Goal: Task Accomplishment & Management: Use online tool/utility

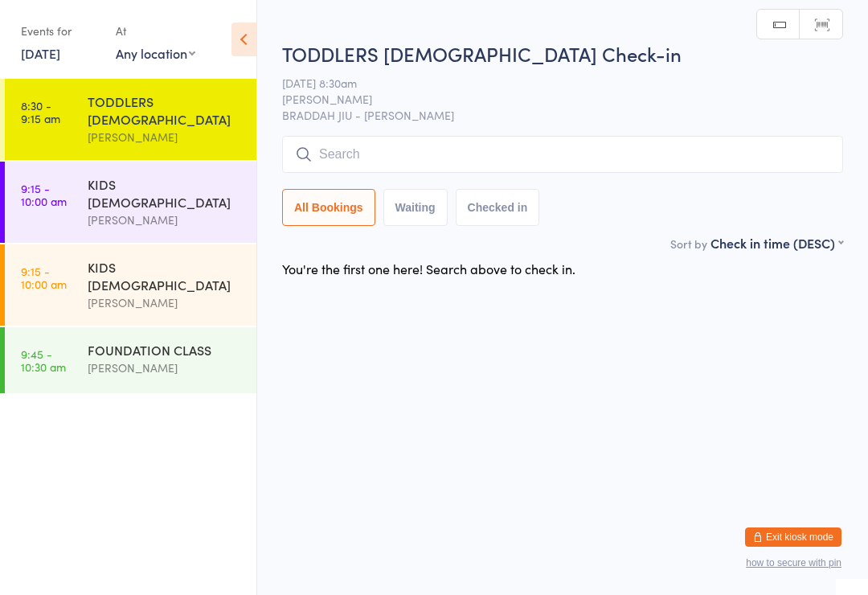
click at [406, 151] on input "search" at bounding box center [562, 154] width 561 height 37
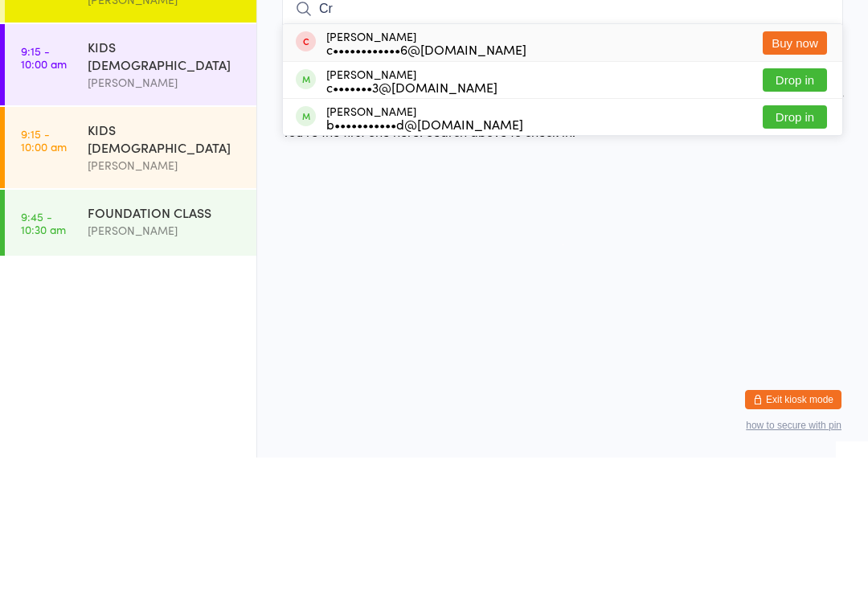
type input "C"
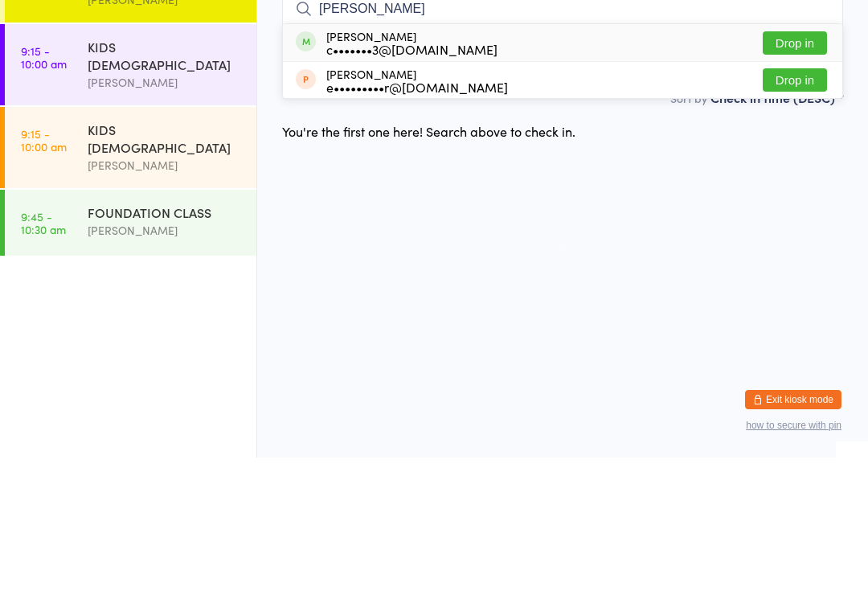
type input "[PERSON_NAME]"
click at [796, 169] on button "Drop in" at bounding box center [794, 180] width 64 height 23
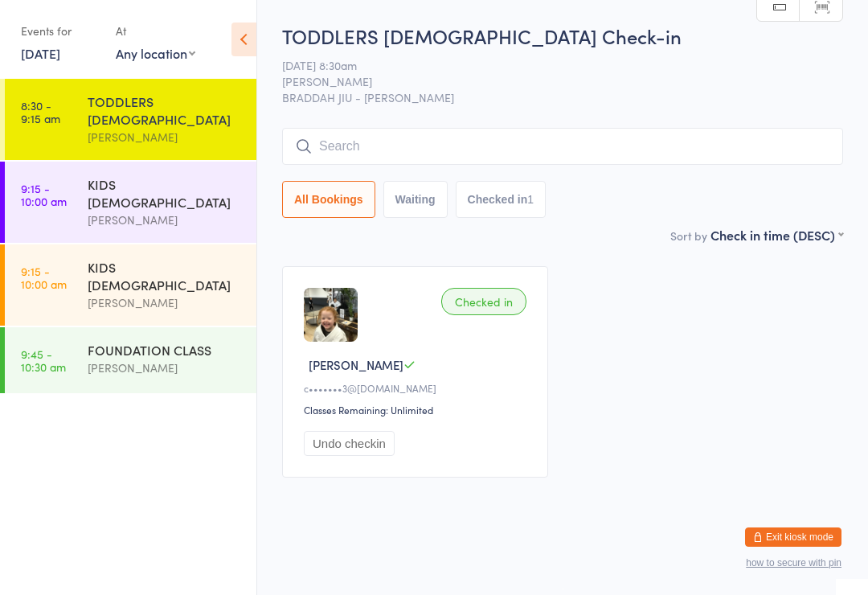
click at [335, 196] on button "All Bookings" at bounding box center [328, 199] width 93 height 37
click at [422, 183] on button "Waiting" at bounding box center [415, 199] width 64 height 37
select select "0"
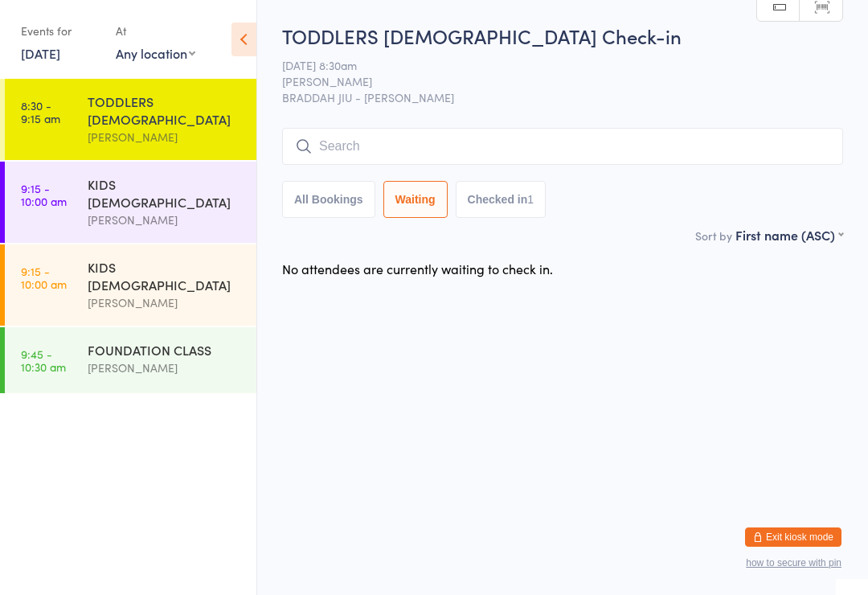
click at [159, 128] on div "[PERSON_NAME]" at bounding box center [165, 137] width 155 height 18
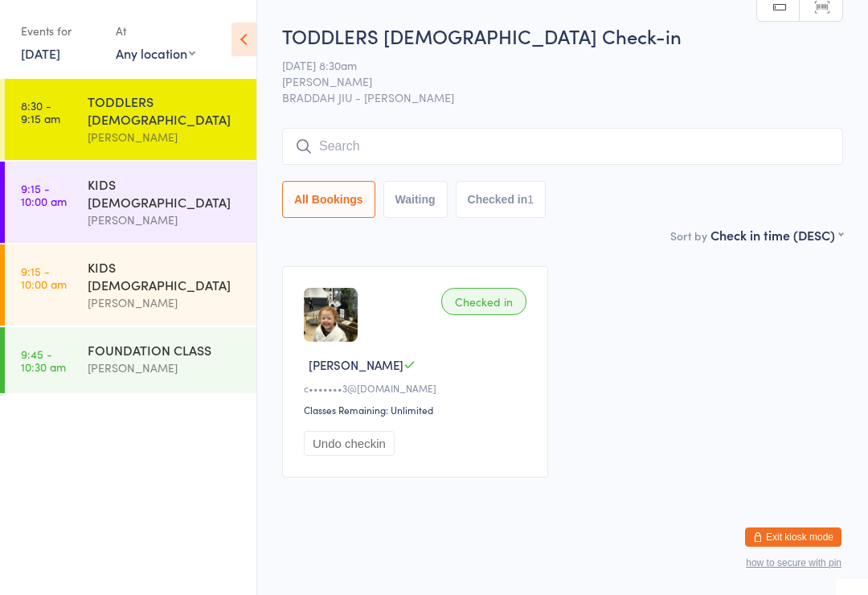
click at [493, 193] on button "Checked in 1" at bounding box center [501, 199] width 91 height 37
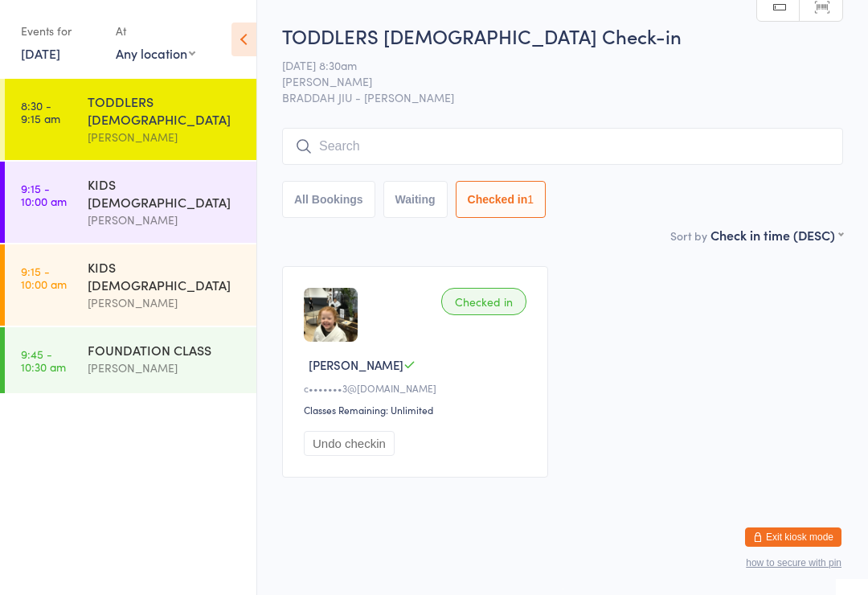
click at [416, 204] on button "Waiting" at bounding box center [415, 199] width 64 height 37
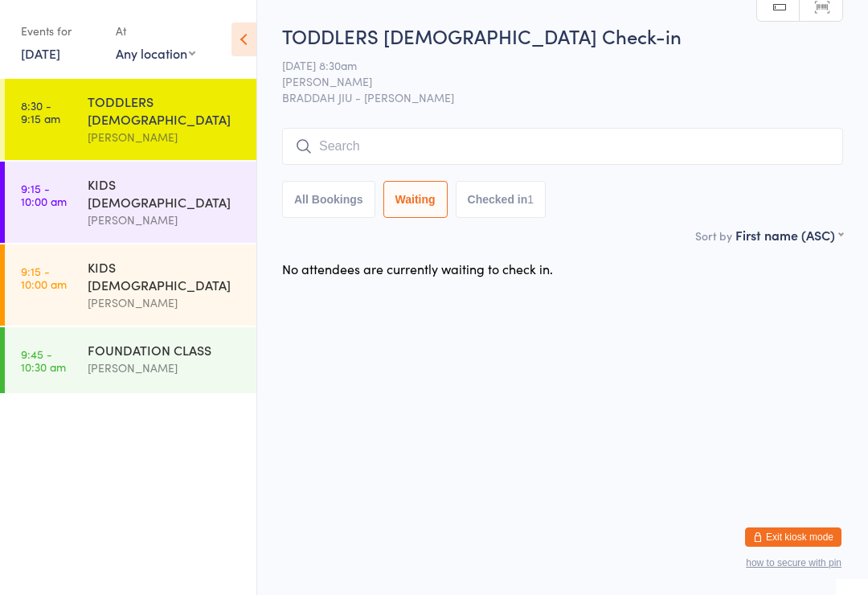
click at [322, 199] on button "All Bookings" at bounding box center [328, 199] width 93 height 37
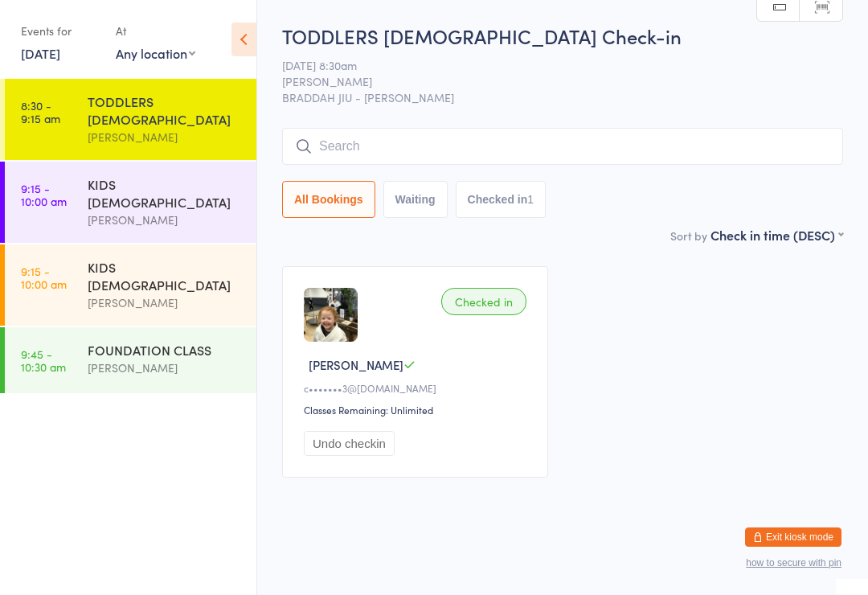
select select "5"
click at [243, 42] on icon at bounding box center [243, 39] width 25 height 34
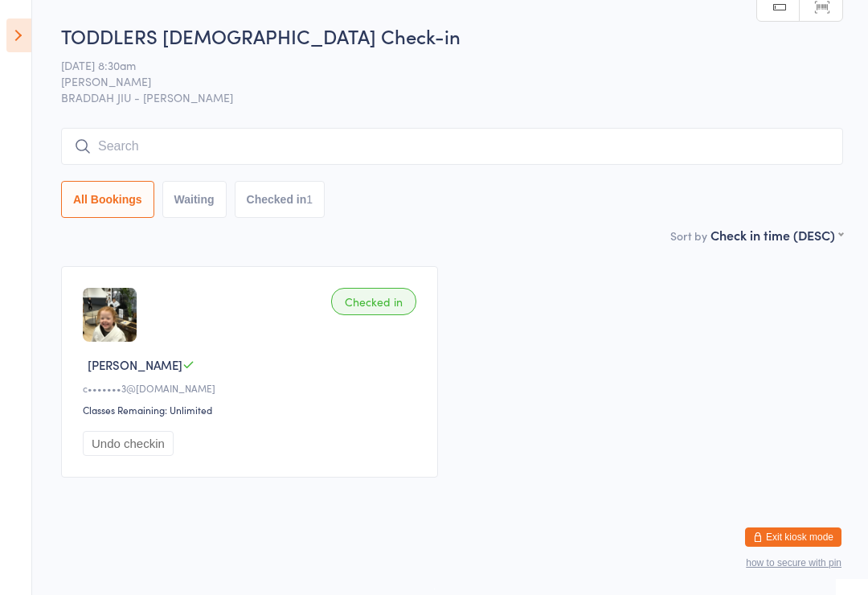
click at [26, 31] on icon at bounding box center [18, 35] width 25 height 34
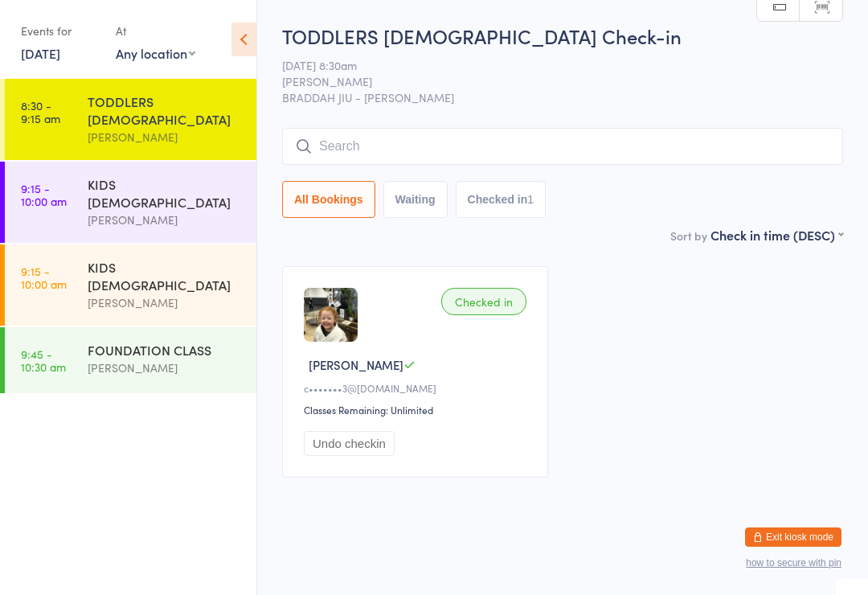
click at [377, 149] on input "search" at bounding box center [562, 146] width 561 height 37
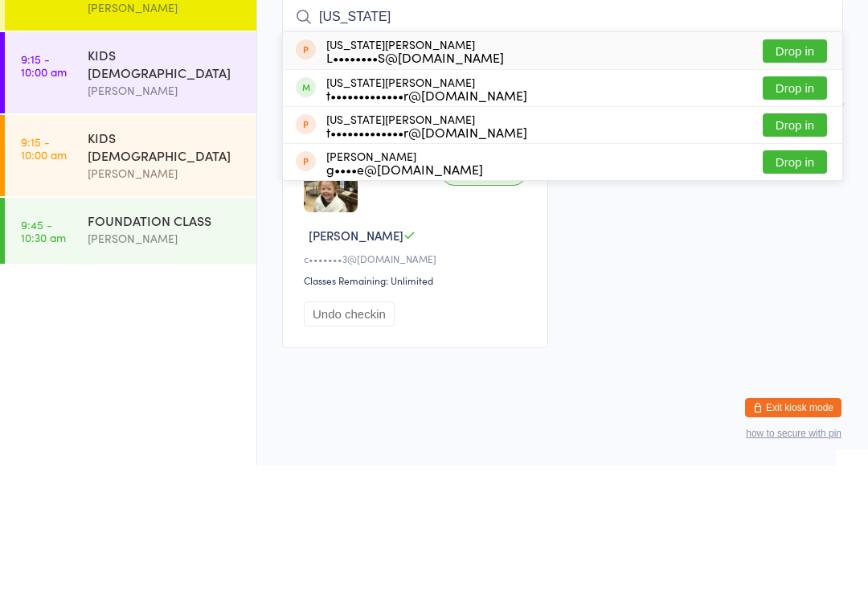
type input "[US_STATE]"
click at [801, 206] on button "Drop in" at bounding box center [794, 217] width 64 height 23
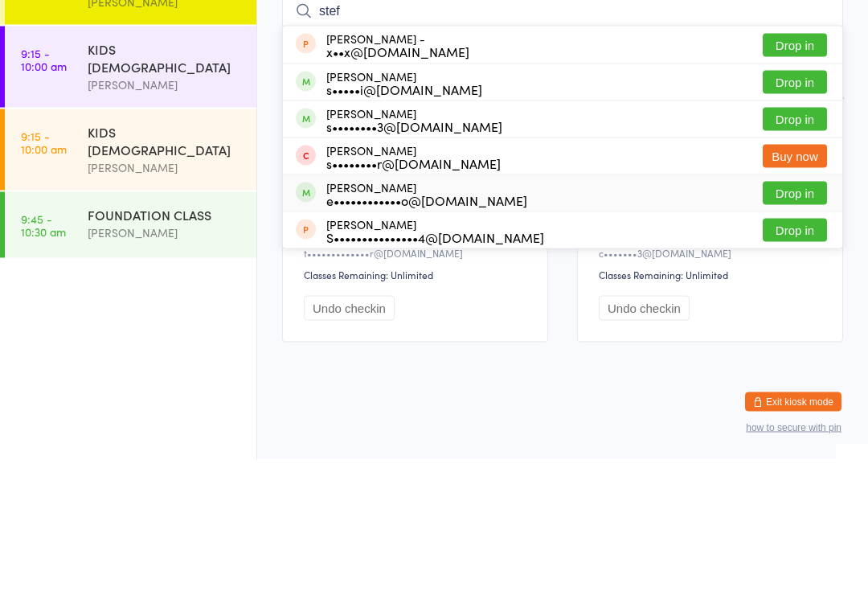
type input "stef"
click at [423, 316] on div "[PERSON_NAME] e••••••••••••o@[DOMAIN_NAME]" at bounding box center [426, 329] width 201 height 26
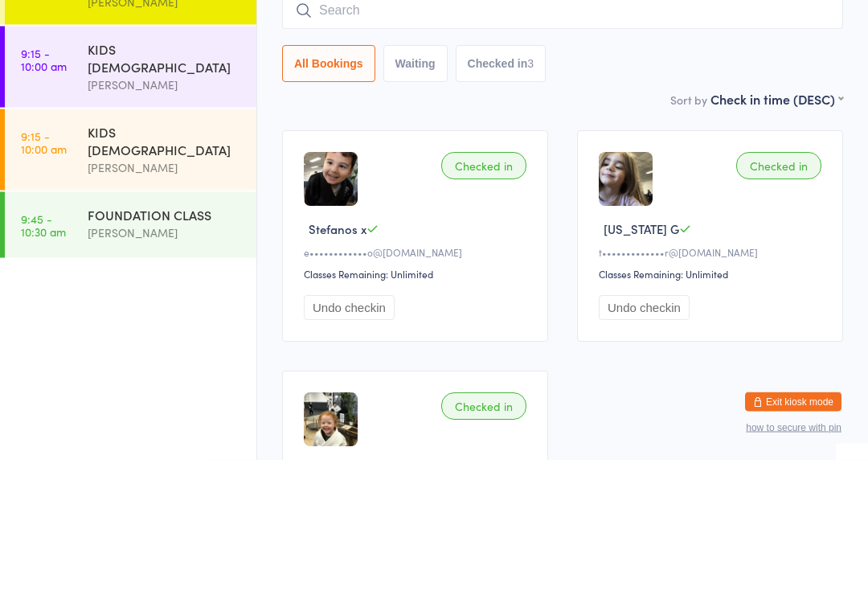
click at [163, 211] on div "[PERSON_NAME]" at bounding box center [165, 220] width 155 height 18
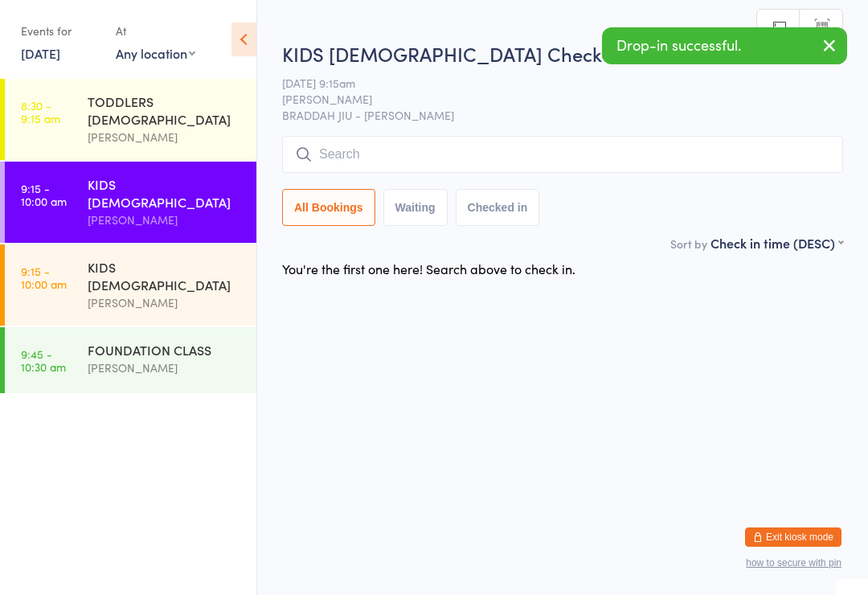
click at [643, 147] on input "search" at bounding box center [562, 154] width 561 height 37
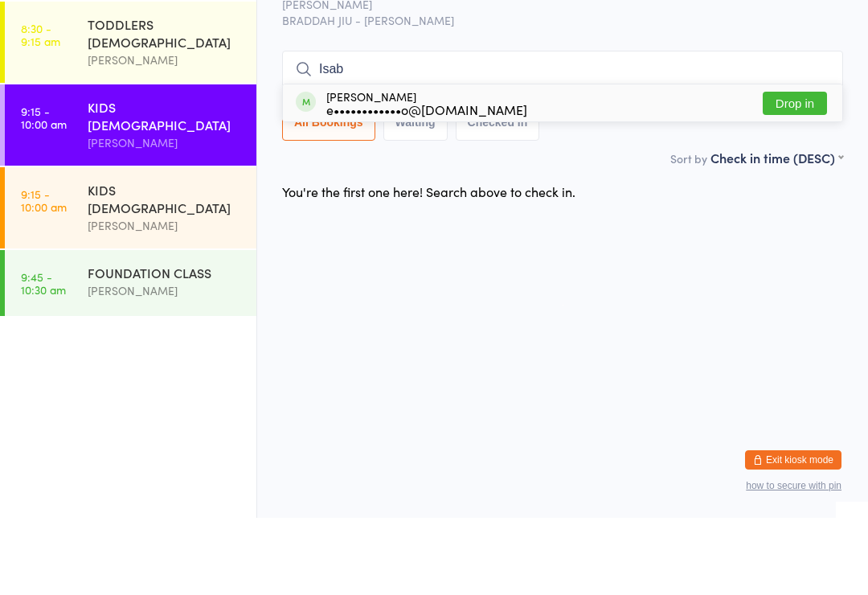
type input "Isab"
click at [353, 180] on div "e••••••••••••o@[DOMAIN_NAME]" at bounding box center [426, 186] width 201 height 13
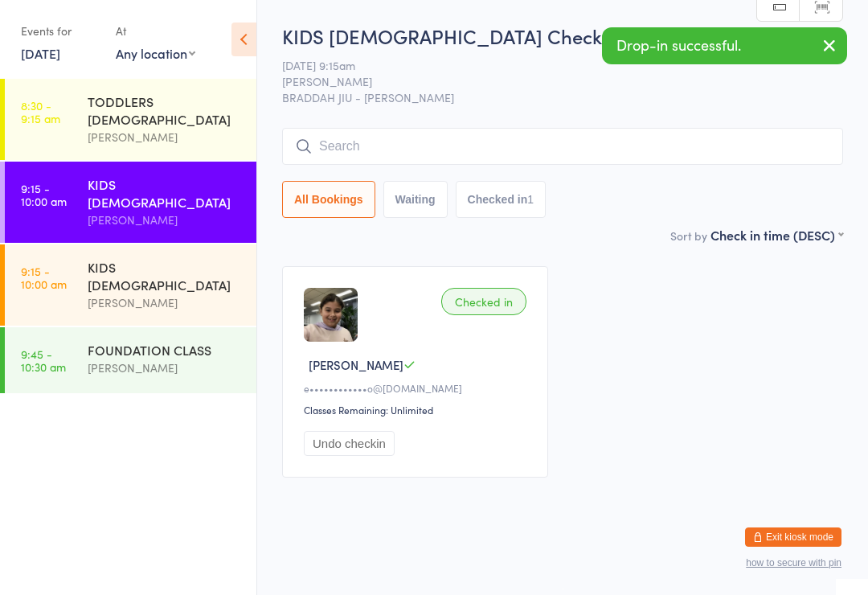
click at [33, 115] on time "8:30 - 9:15 am" at bounding box center [40, 112] width 39 height 26
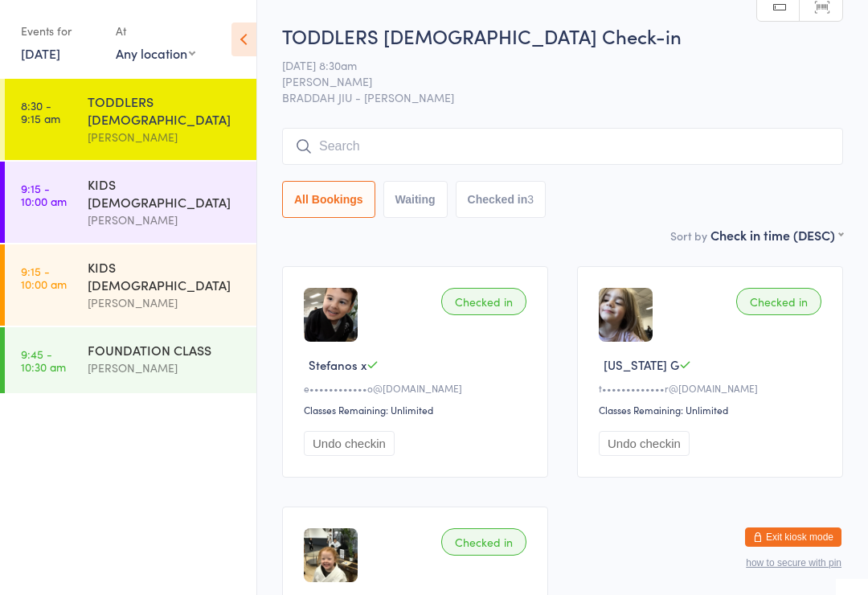
click at [419, 138] on input "search" at bounding box center [562, 146] width 561 height 37
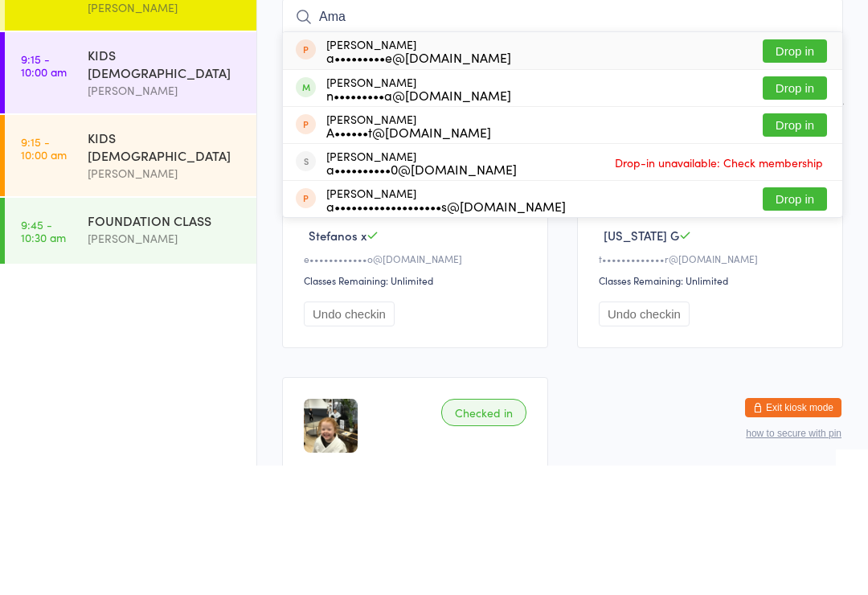
type input "Ama"
click at [802, 206] on button "Drop in" at bounding box center [794, 217] width 64 height 23
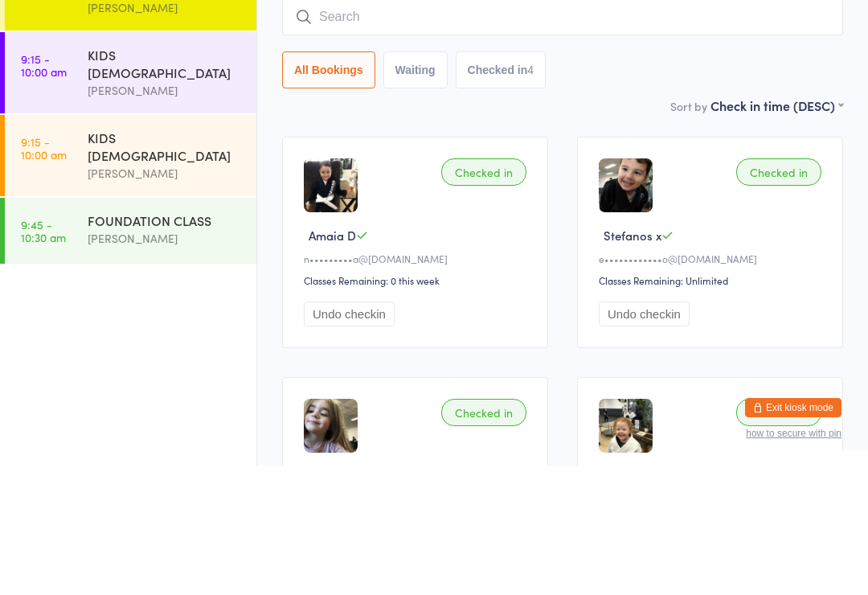
click at [36, 264] on time "9:15 - 10:00 am" at bounding box center [44, 277] width 46 height 26
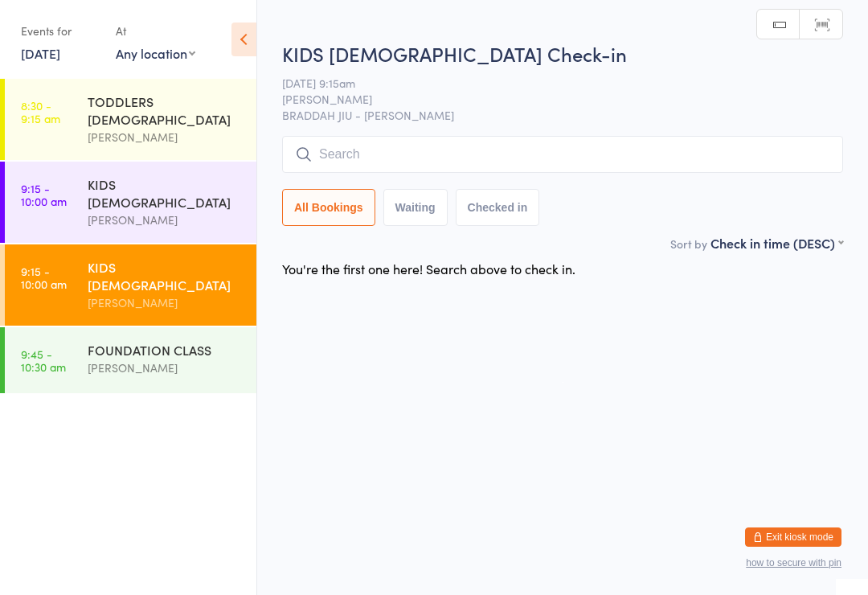
click at [443, 146] on input "search" at bounding box center [562, 154] width 561 height 37
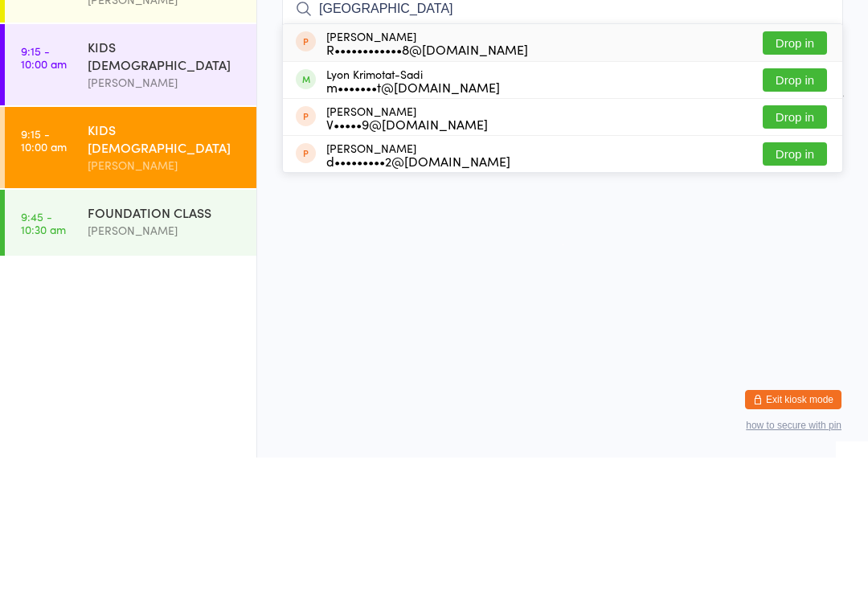
type input "[GEOGRAPHIC_DATA]"
click at [782, 206] on button "Drop in" at bounding box center [794, 217] width 64 height 23
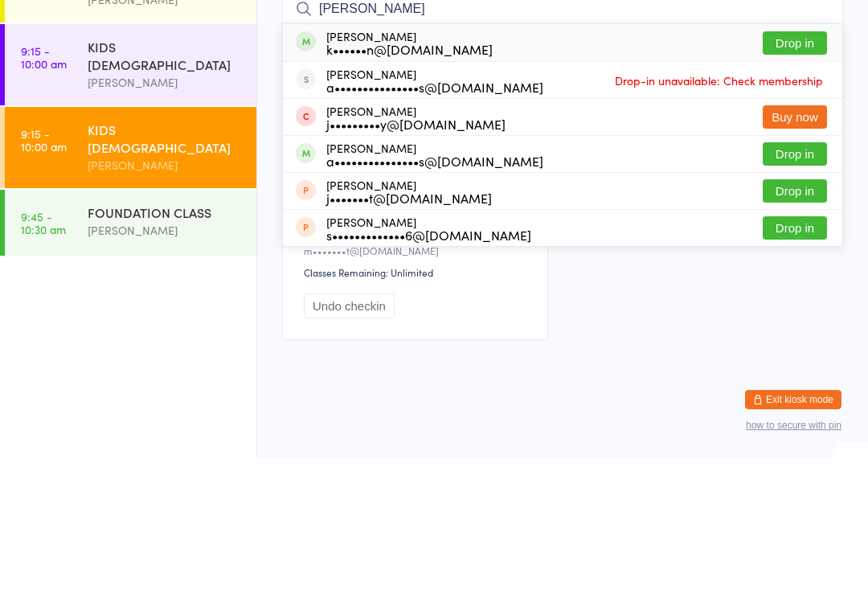
type input "[PERSON_NAME]"
click at [804, 169] on button "Drop in" at bounding box center [794, 180] width 64 height 23
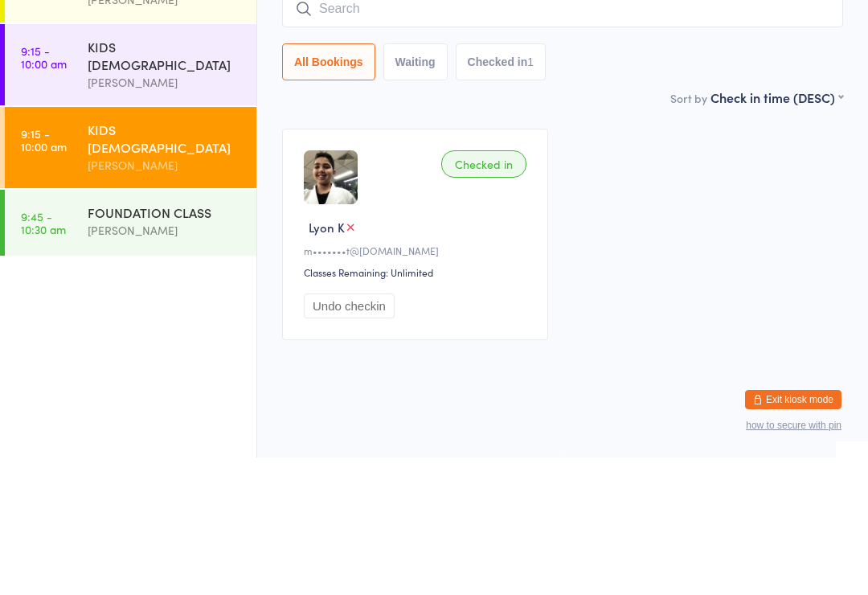
scroll to position [13, 0]
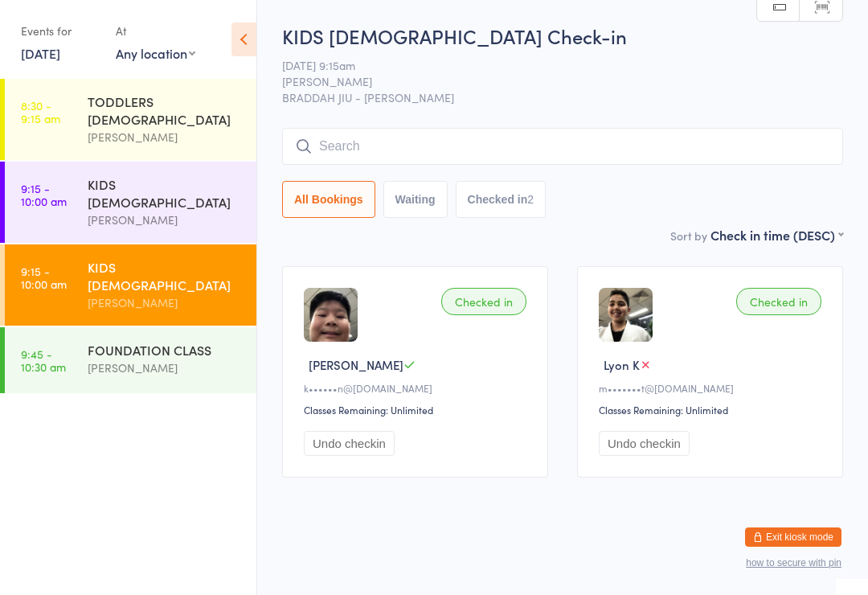
click at [349, 151] on input "search" at bounding box center [562, 146] width 561 height 37
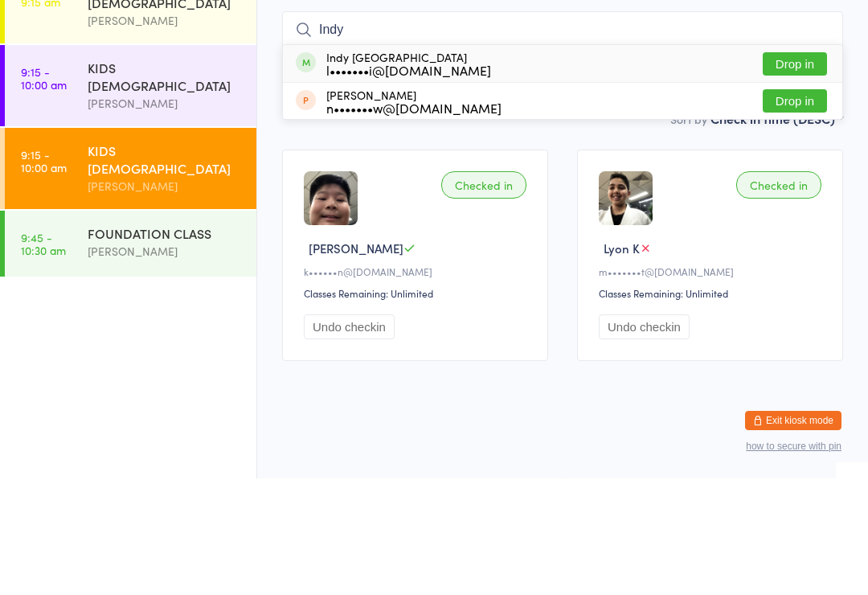
type input "Indy"
click at [775, 169] on button "Drop in" at bounding box center [794, 180] width 64 height 23
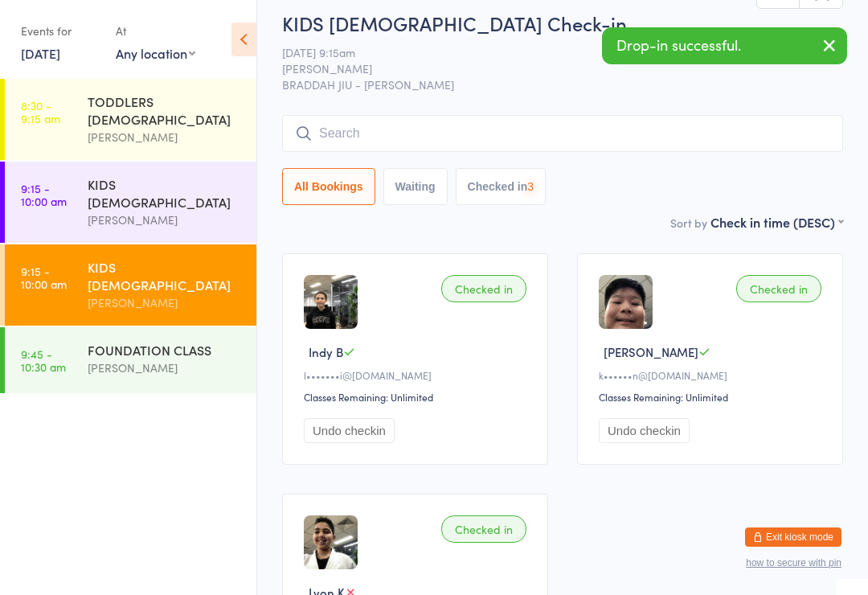
click at [431, 144] on input "search" at bounding box center [562, 133] width 561 height 37
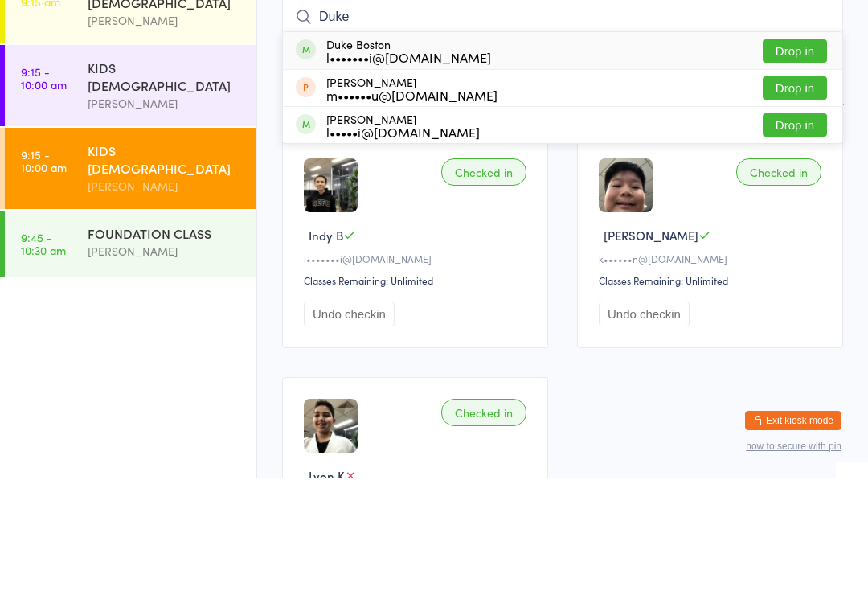
type input "Duke"
click at [782, 156] on button "Drop in" at bounding box center [794, 167] width 64 height 23
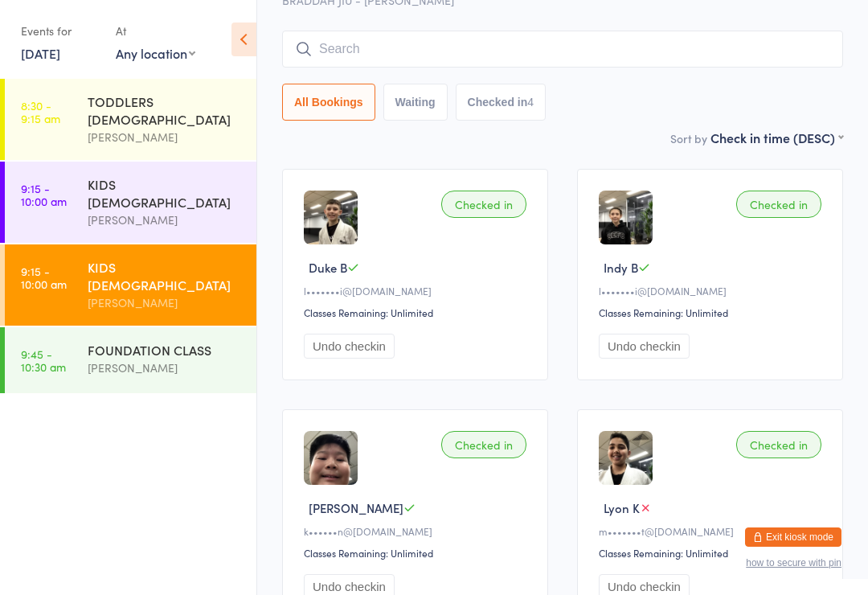
scroll to position [81, 0]
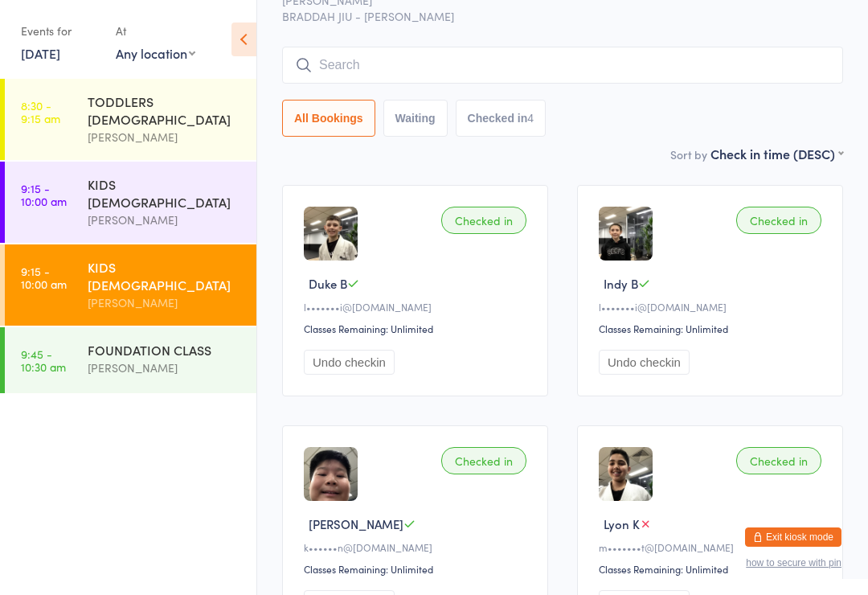
click at [518, 232] on div "Checked in" at bounding box center [483, 219] width 85 height 27
click at [500, 224] on div "Checked in" at bounding box center [483, 219] width 85 height 27
click at [506, 231] on div "Checked in" at bounding box center [483, 219] width 85 height 27
click at [790, 241] on div "Checked in Indy B l•••••••i@[DOMAIN_NAME] Classes Remaining: Unlimited Undo che…" at bounding box center [710, 290] width 266 height 211
click at [795, 224] on div "Checked in" at bounding box center [778, 219] width 85 height 27
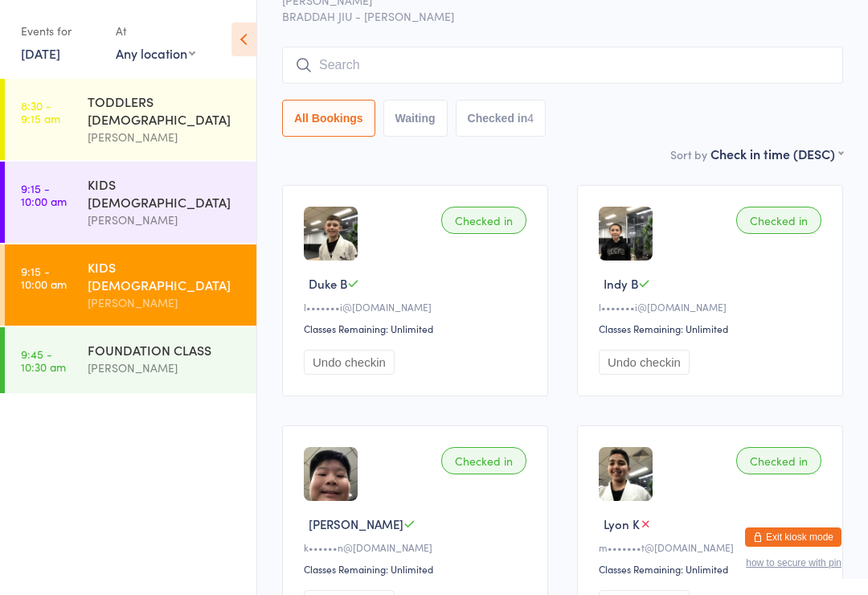
scroll to position [84, 0]
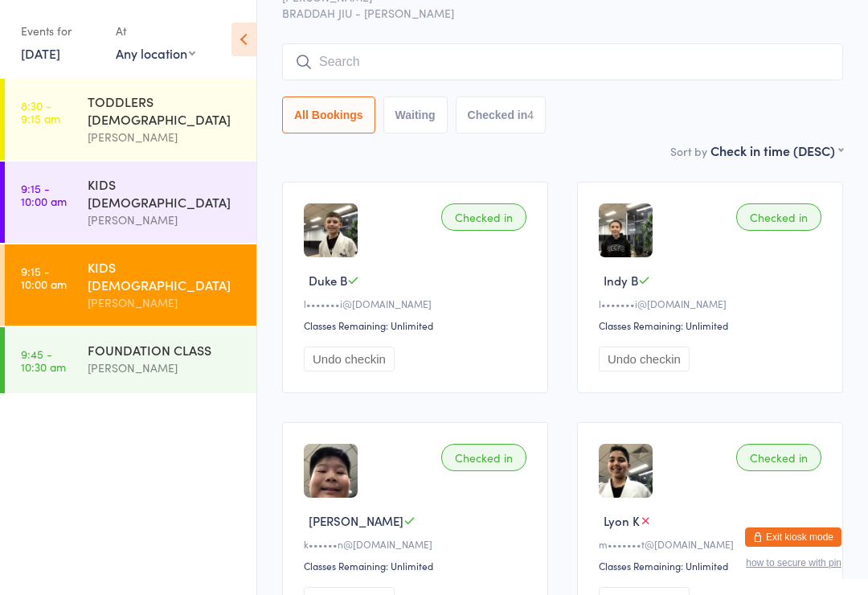
click at [799, 229] on div "Checked in" at bounding box center [778, 216] width 85 height 27
click at [665, 359] on button "Undo checkin" at bounding box center [644, 358] width 91 height 25
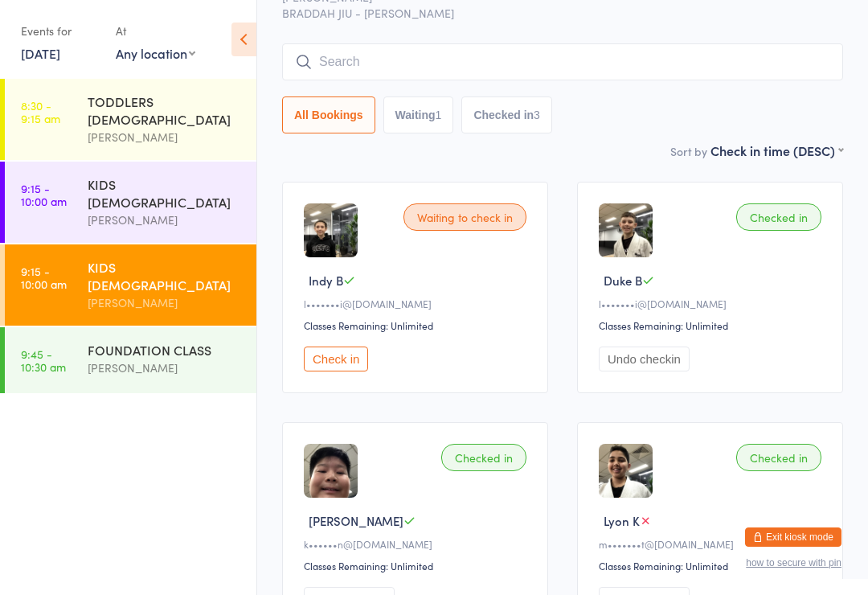
click at [526, 60] on input "search" at bounding box center [562, 61] width 561 height 37
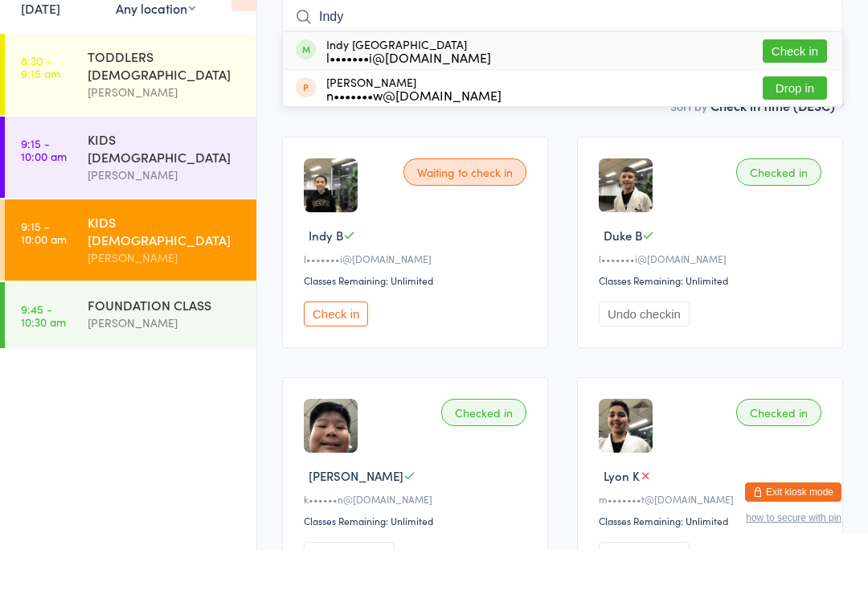
type input "Indy"
click at [566, 77] on div "Indy Boston l•••••••i@[DOMAIN_NAME] Check in" at bounding box center [562, 95] width 559 height 37
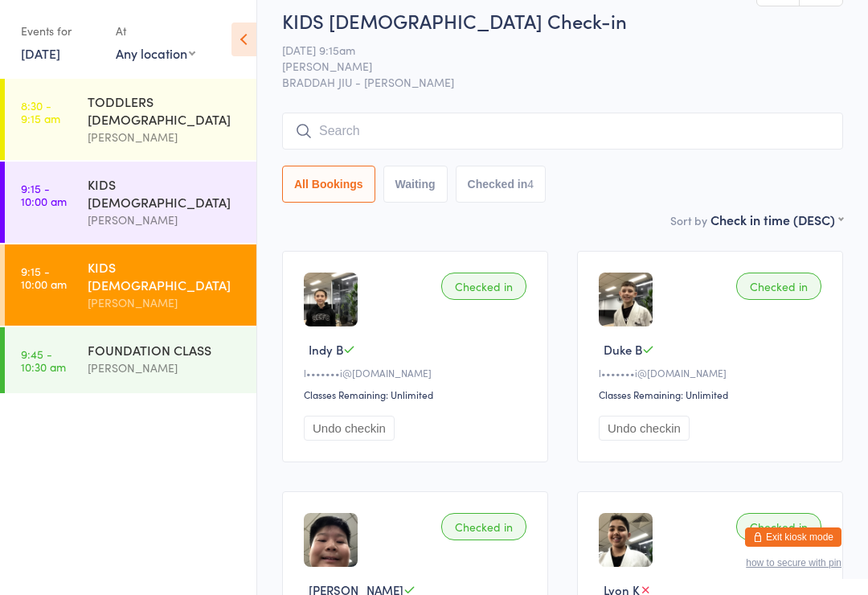
scroll to position [0, 0]
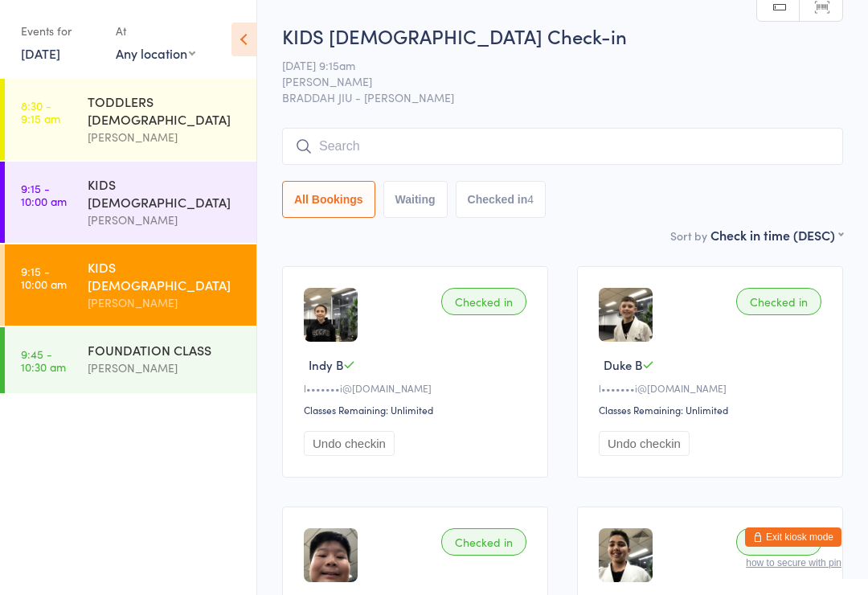
click at [573, 140] on input "search" at bounding box center [562, 146] width 561 height 37
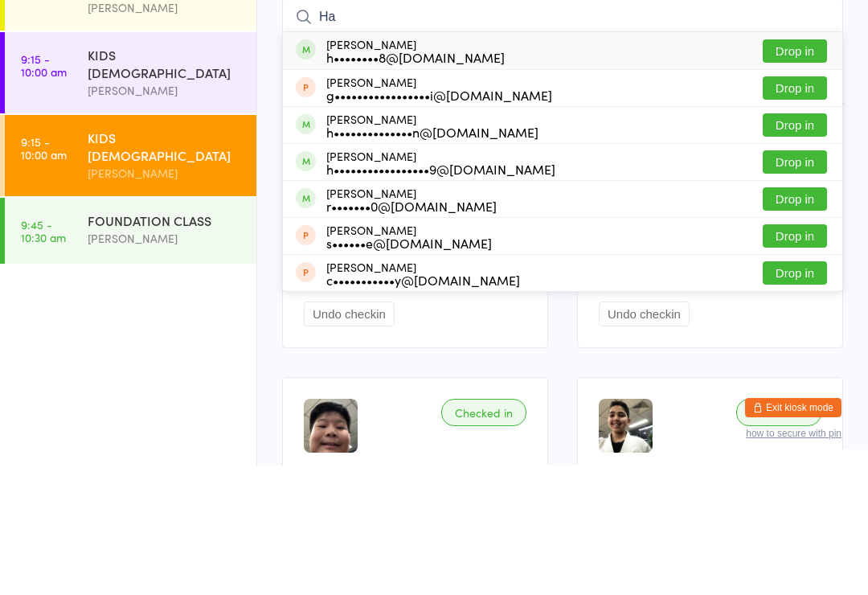
type input "H"
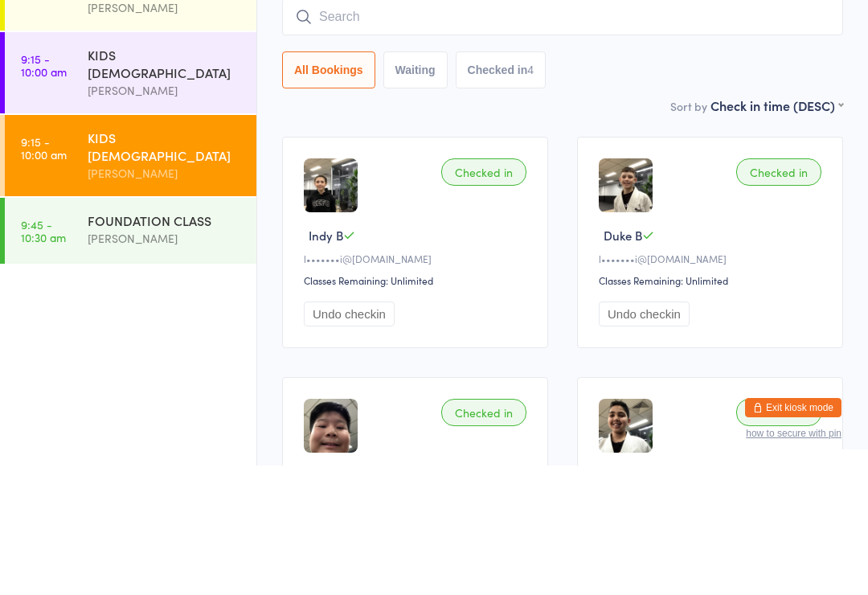
click at [660, 99] on div "KIDS [DEMOGRAPHIC_DATA] Check-in [DATE] 9:15am [PERSON_NAME] BRADDAH JIU - JITS…" at bounding box center [562, 123] width 561 height 203
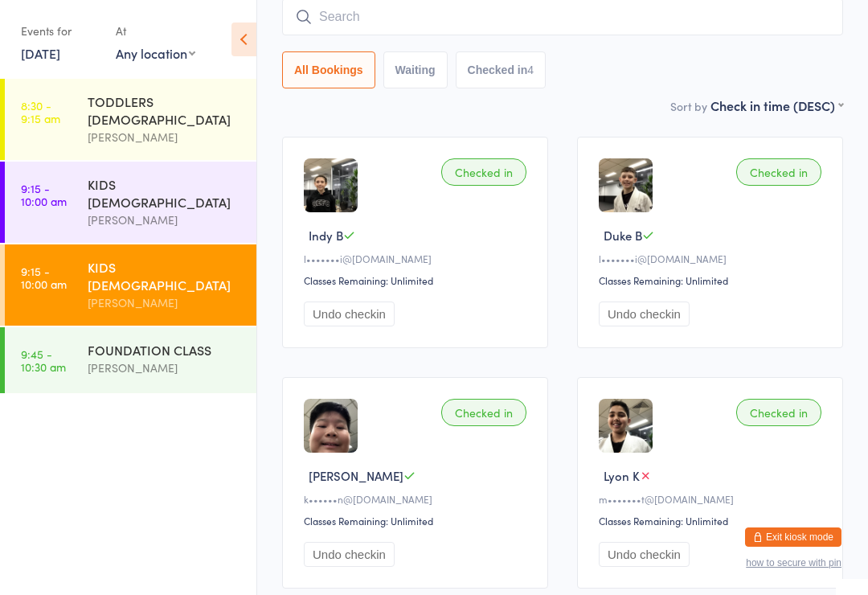
click at [183, 211] on div "[PERSON_NAME]" at bounding box center [165, 220] width 155 height 18
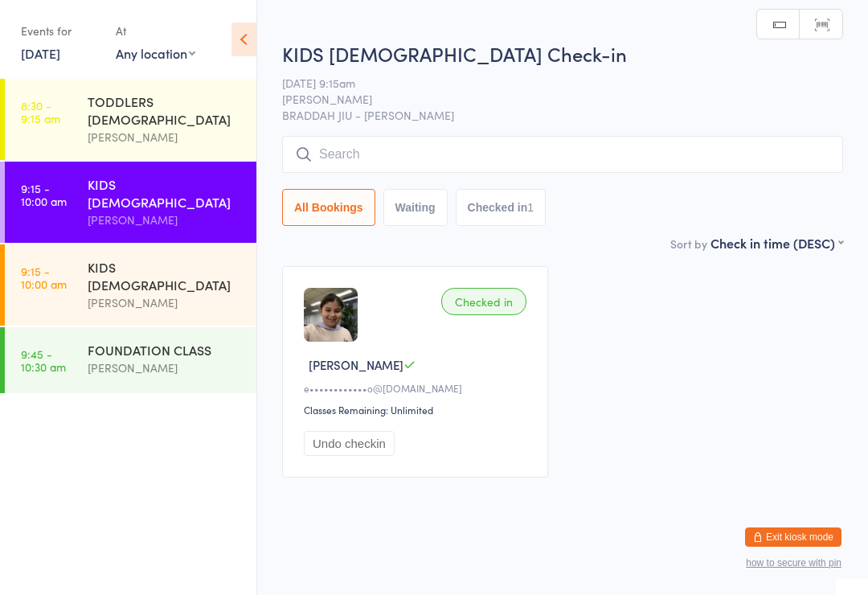
click at [507, 161] on input "search" at bounding box center [562, 154] width 561 height 37
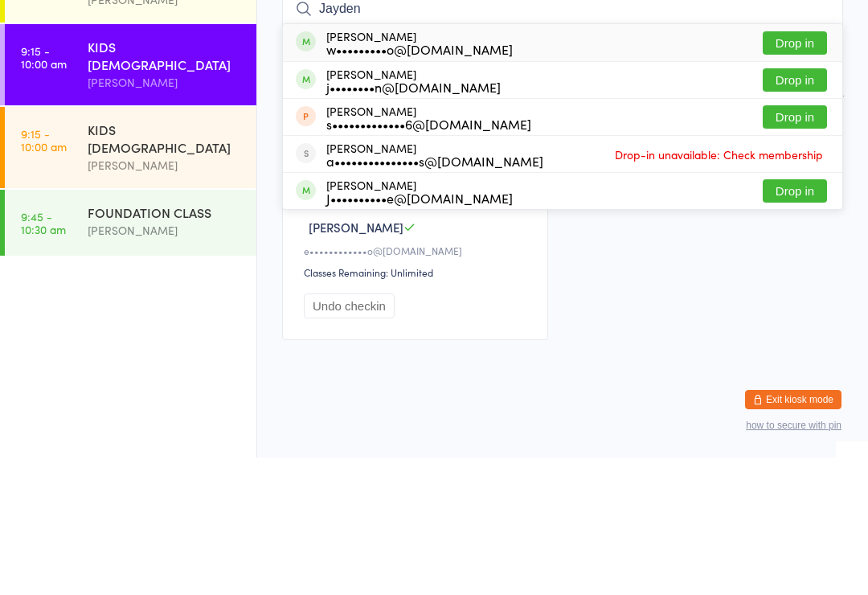
type input "Jayden"
click at [807, 169] on button "Drop in" at bounding box center [794, 180] width 64 height 23
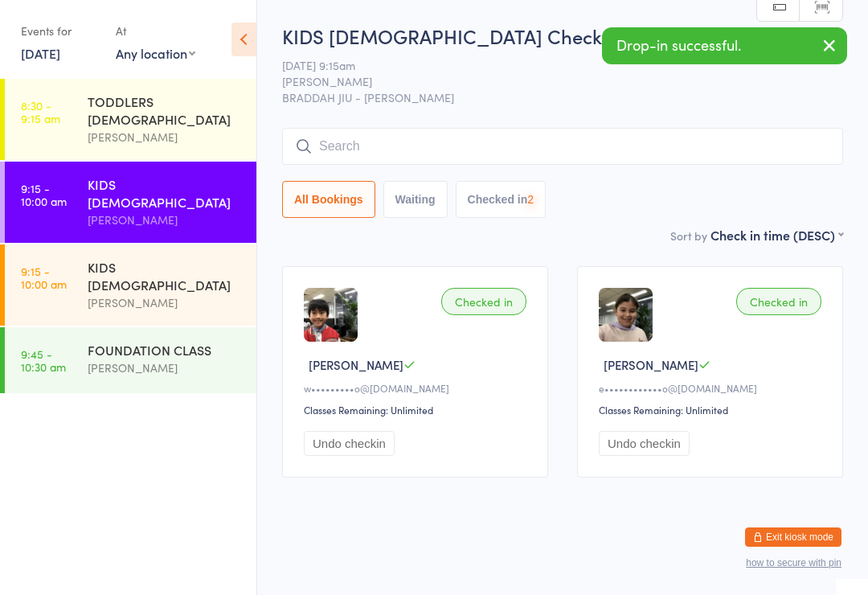
click at [709, 142] on input "search" at bounding box center [562, 146] width 561 height 37
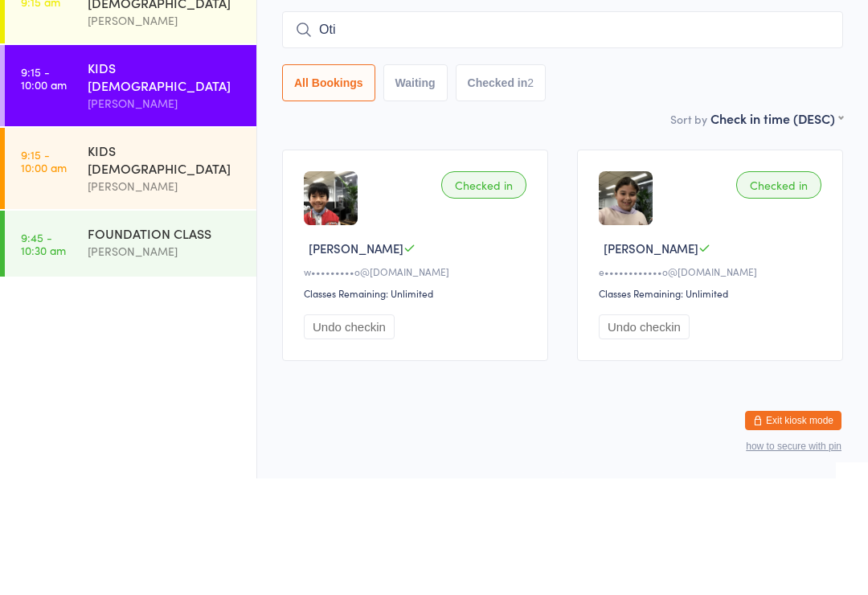
type input "[PERSON_NAME]"
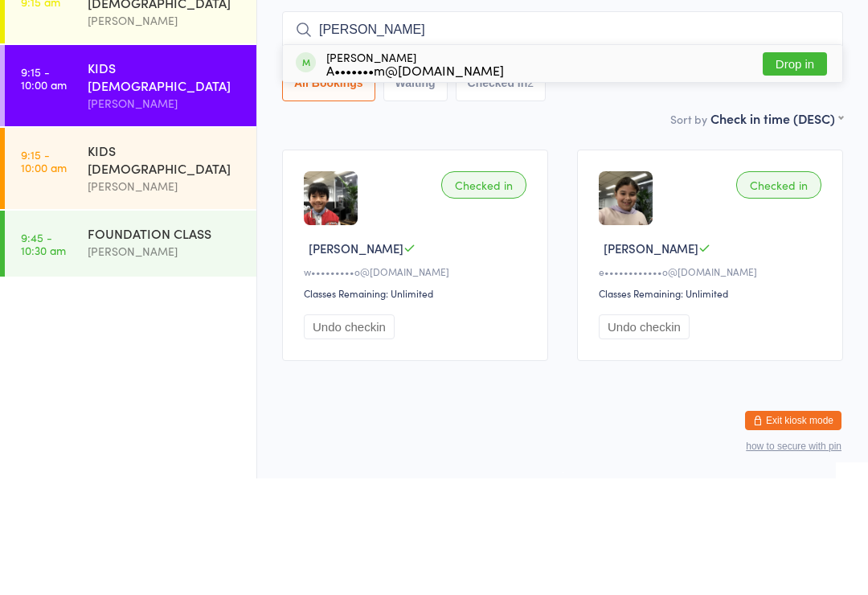
click at [752, 128] on input "[PERSON_NAME]" at bounding box center [562, 146] width 561 height 37
click at [656, 128] on input "[PERSON_NAME]" at bounding box center [562, 146] width 561 height 37
click at [171, 258] on div "KIDS [DEMOGRAPHIC_DATA]" at bounding box center [165, 275] width 155 height 35
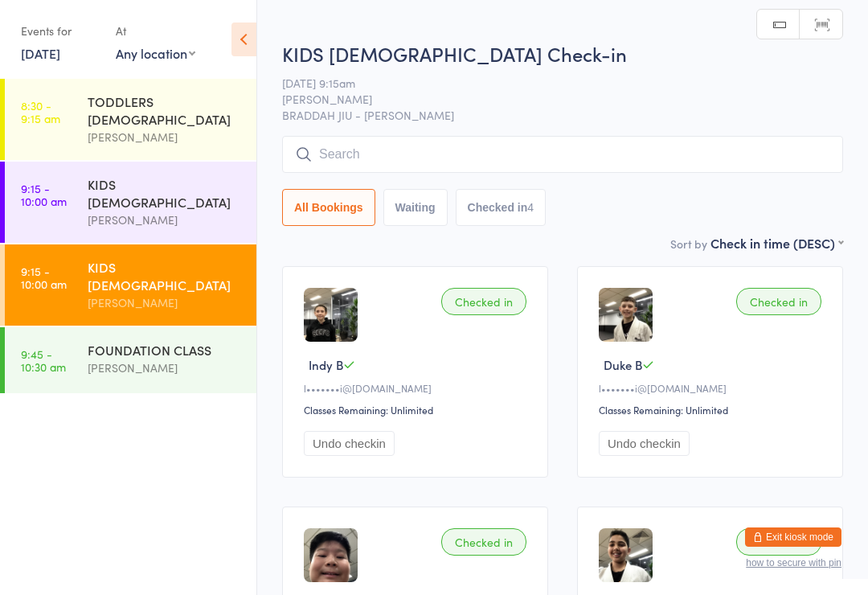
click at [182, 178] on div "KIDS [DEMOGRAPHIC_DATA]" at bounding box center [165, 192] width 155 height 35
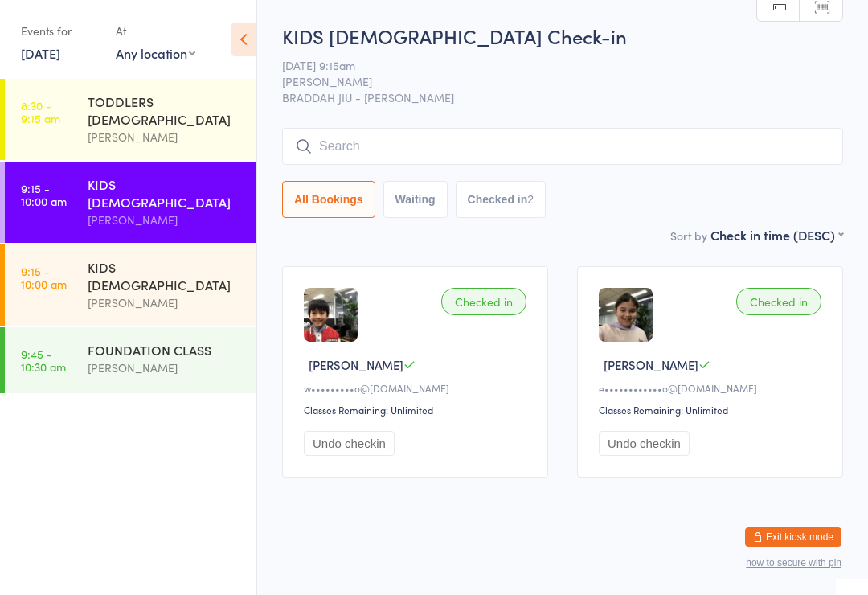
click at [735, 155] on input "search" at bounding box center [562, 146] width 561 height 37
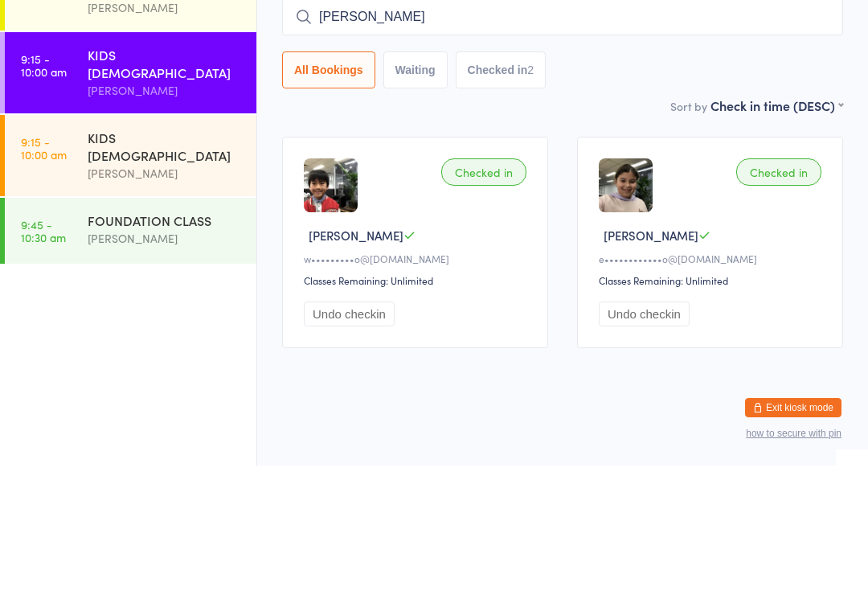
type input "[PERSON_NAME]"
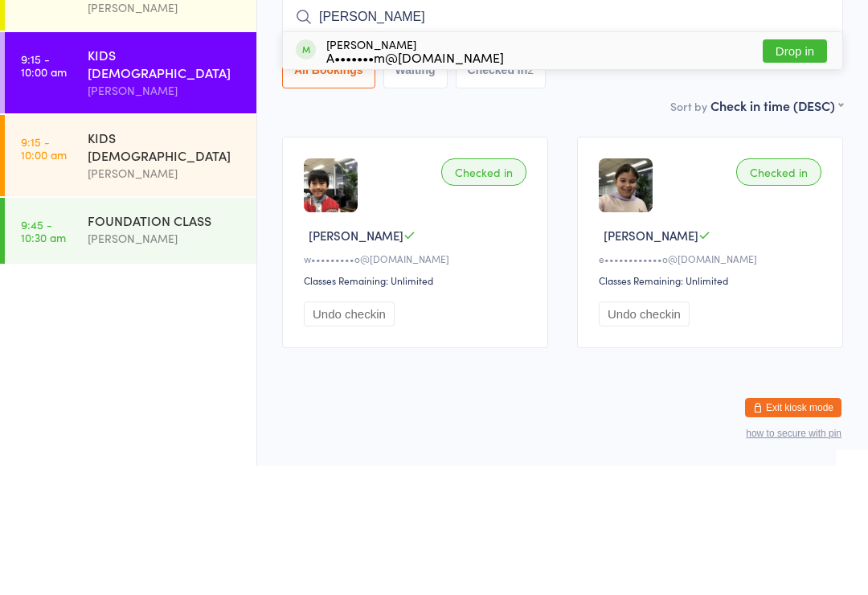
click at [407, 180] on div "A•••••••m@[DOMAIN_NAME]" at bounding box center [415, 186] width 178 height 13
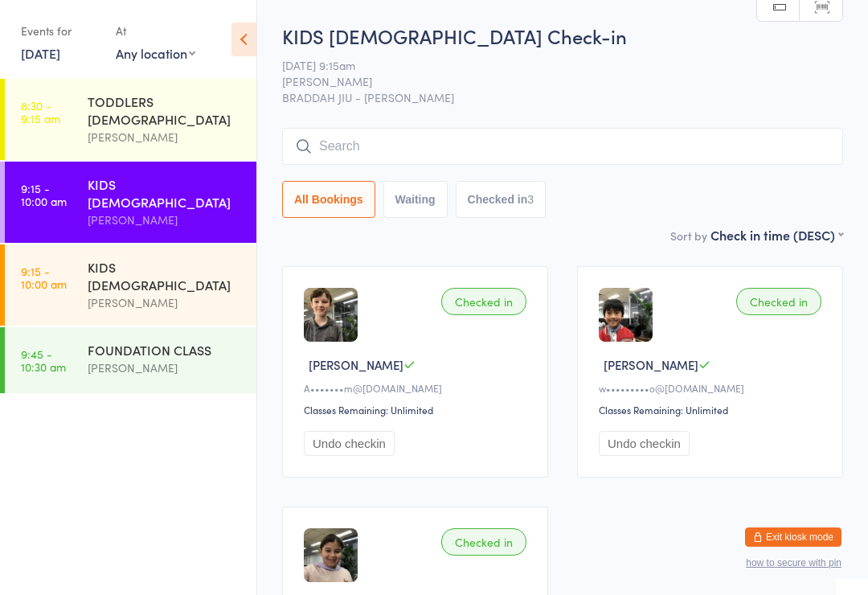
click at [168, 293] on div "[PERSON_NAME]" at bounding box center [165, 302] width 155 height 18
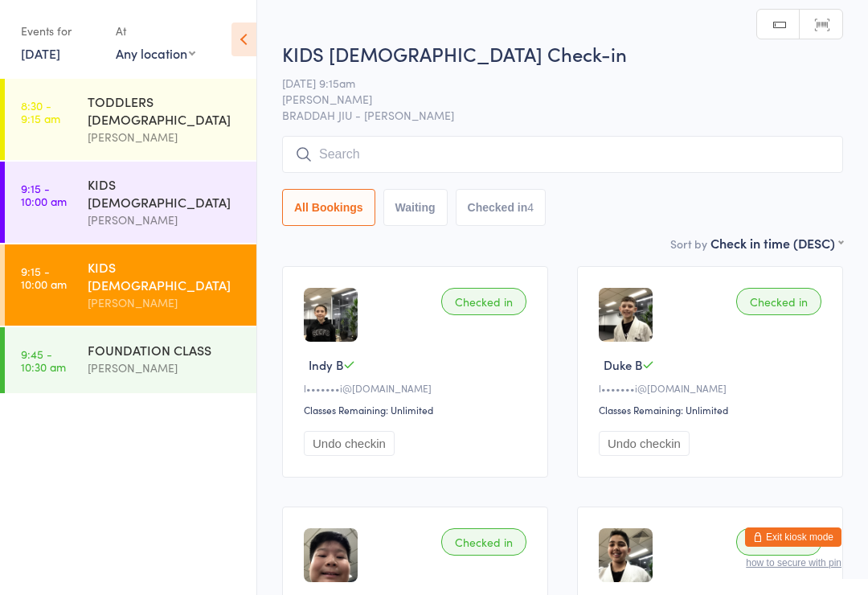
click at [340, 151] on input "search" at bounding box center [562, 154] width 561 height 37
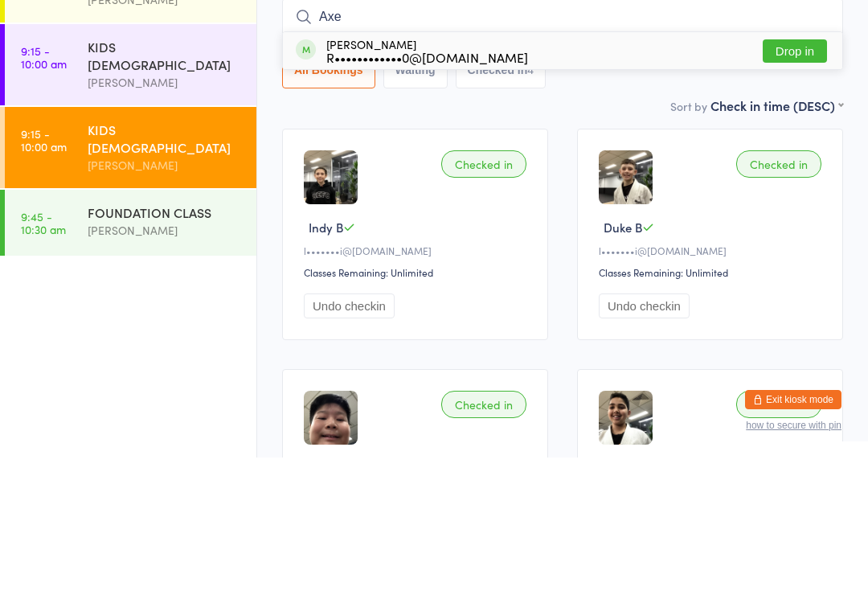
type input "Axe"
click at [791, 177] on button "Drop in" at bounding box center [794, 188] width 64 height 23
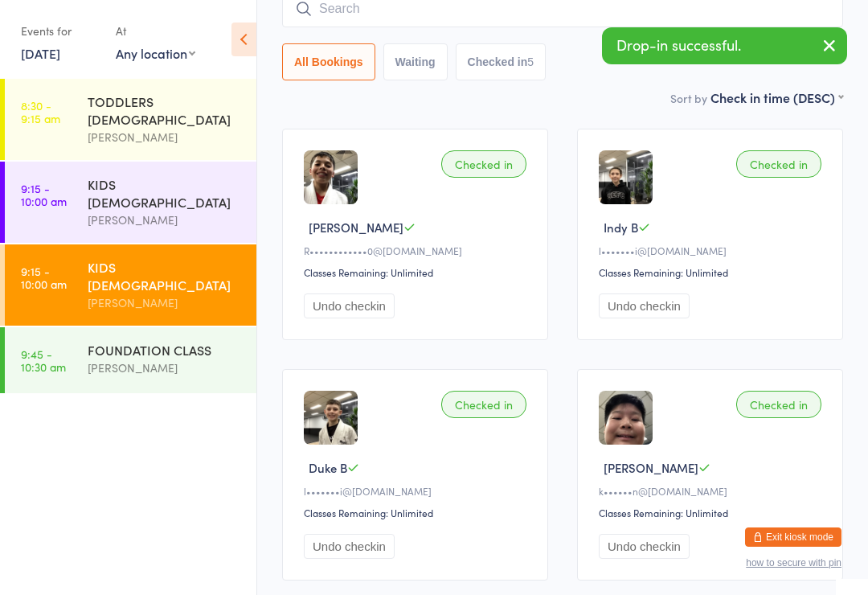
click at [144, 176] on div "KIDS [DEMOGRAPHIC_DATA]" at bounding box center [165, 192] width 155 height 35
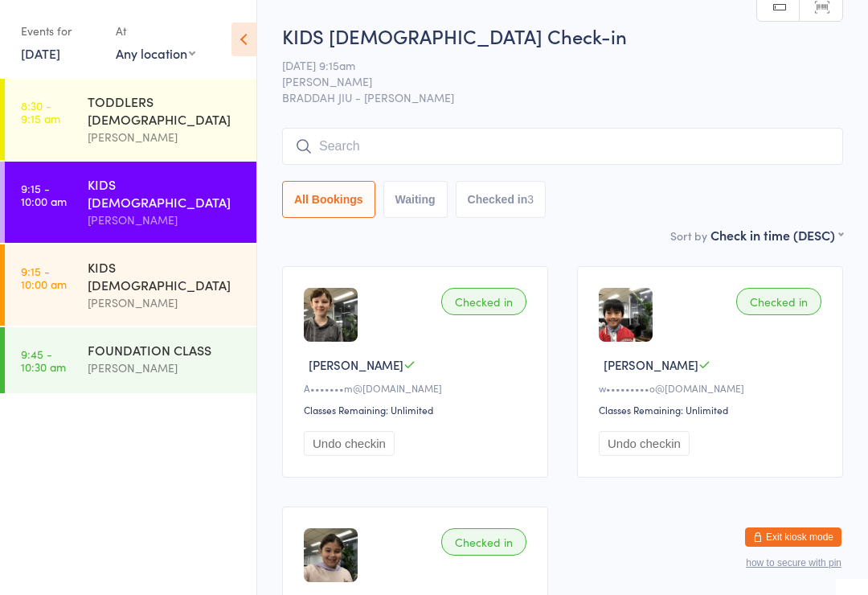
click at [592, 145] on input "search" at bounding box center [562, 146] width 561 height 37
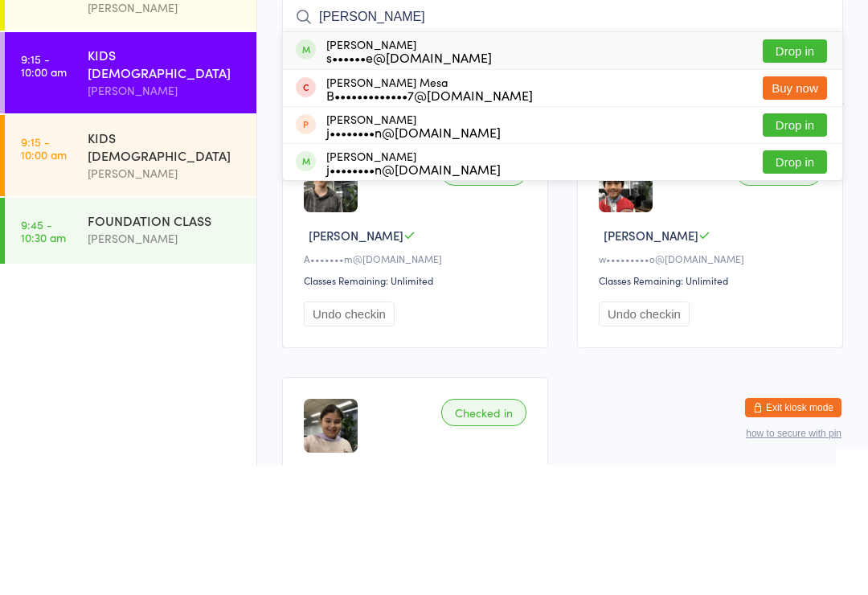
type input "[PERSON_NAME]"
click at [819, 169] on button "Drop in" at bounding box center [794, 180] width 64 height 23
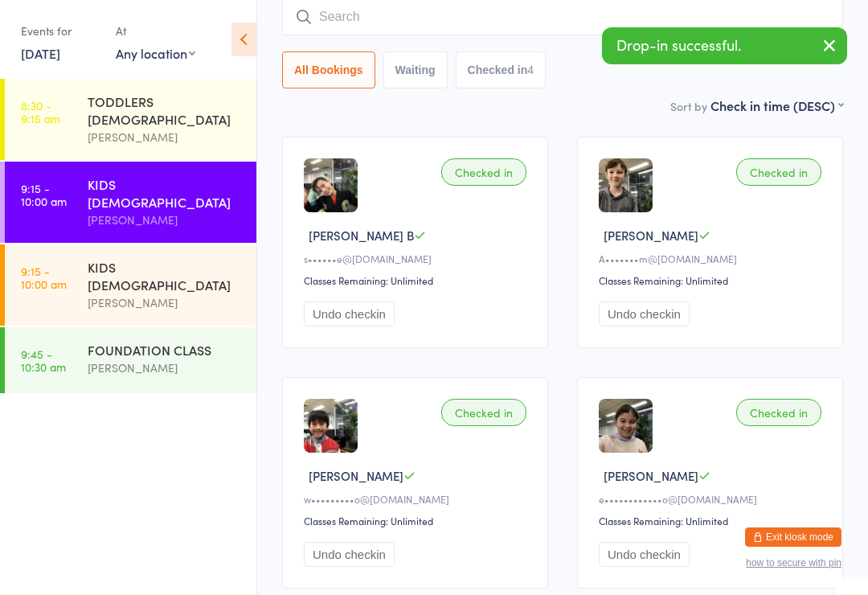
click at [418, 18] on input "search" at bounding box center [562, 16] width 561 height 37
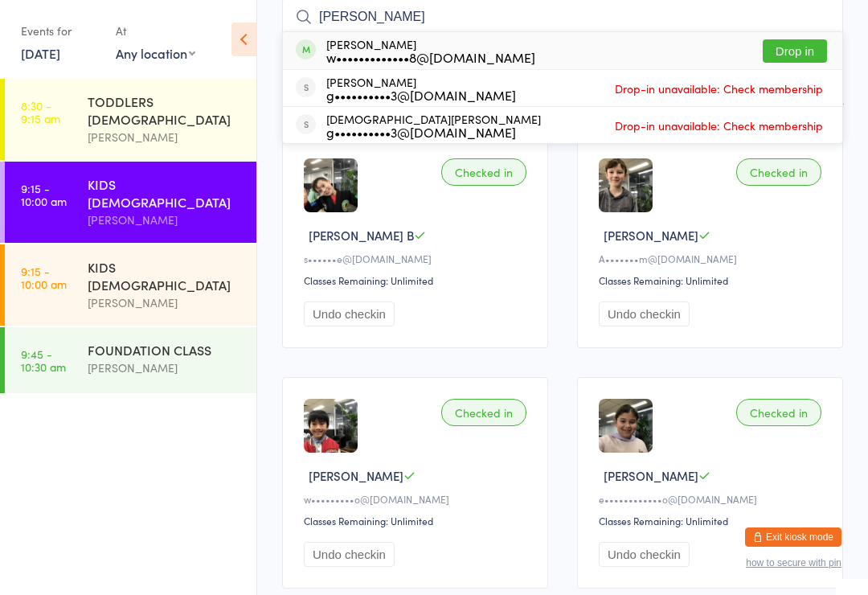
type input "[PERSON_NAME]"
click at [792, 48] on button "Drop in" at bounding box center [794, 50] width 64 height 23
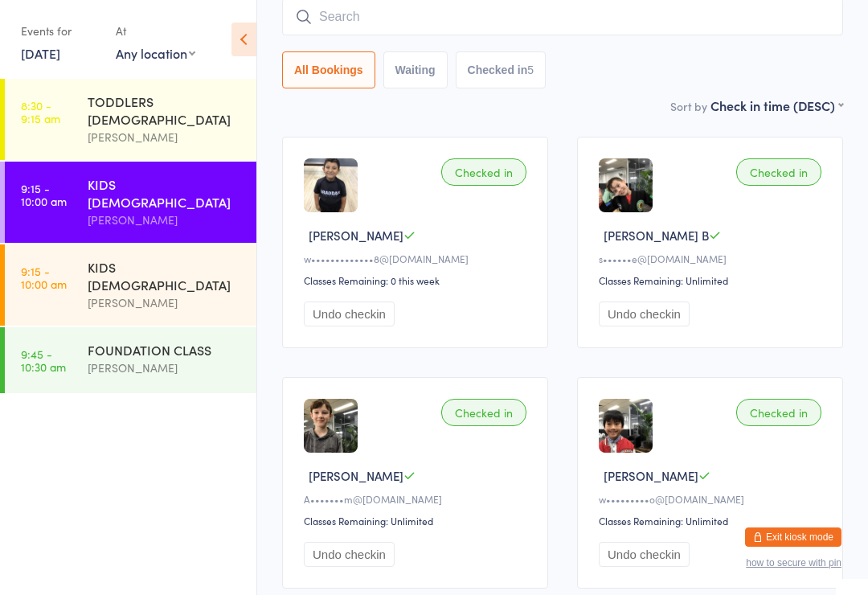
click at [775, 520] on div "Checked in Jayden N w•••••••••o@[DOMAIN_NAME] Classes Remaining: Unlimited Undo…" at bounding box center [710, 482] width 266 height 211
click at [770, 543] on button "Exit kiosk mode" at bounding box center [793, 536] width 96 height 19
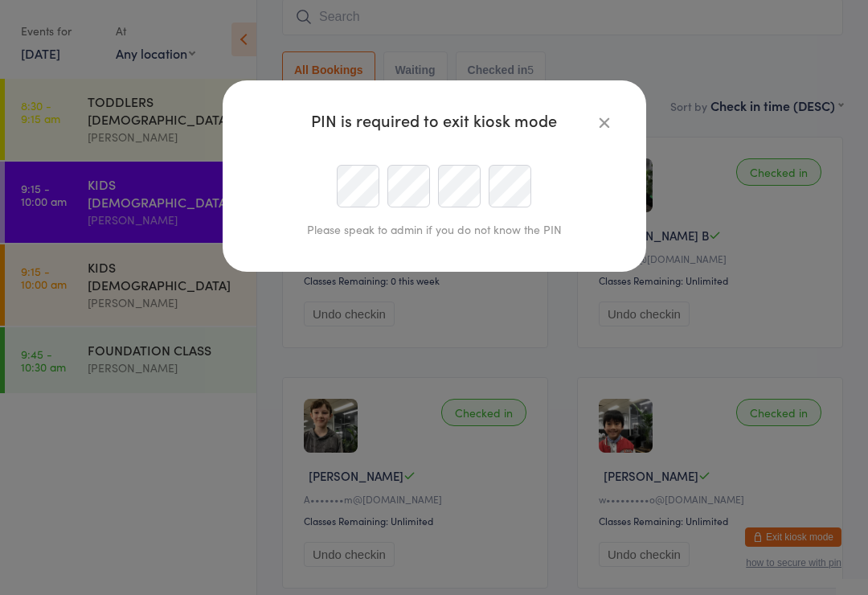
click at [621, 111] on div "PIN is required to exit kiosk mode Please speak to admin if you do not know the…" at bounding box center [434, 175] width 423 height 191
click at [595, 117] on icon "button" at bounding box center [604, 122] width 18 height 18
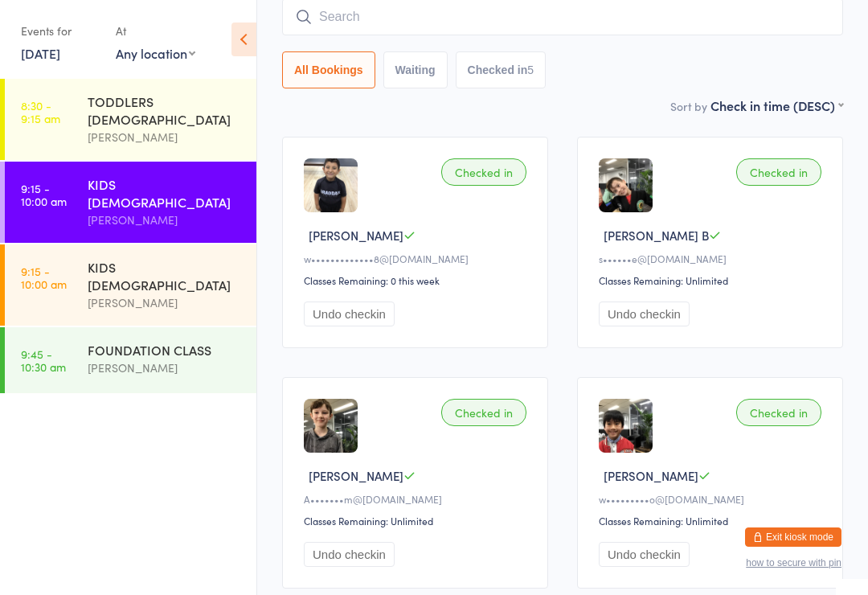
click at [594, 121] on main "KIDS [DEMOGRAPHIC_DATA] Check-in [DATE] 9:15am [PERSON_NAME] BRADDAH JIU - JITS…" at bounding box center [562, 368] width 561 height 950
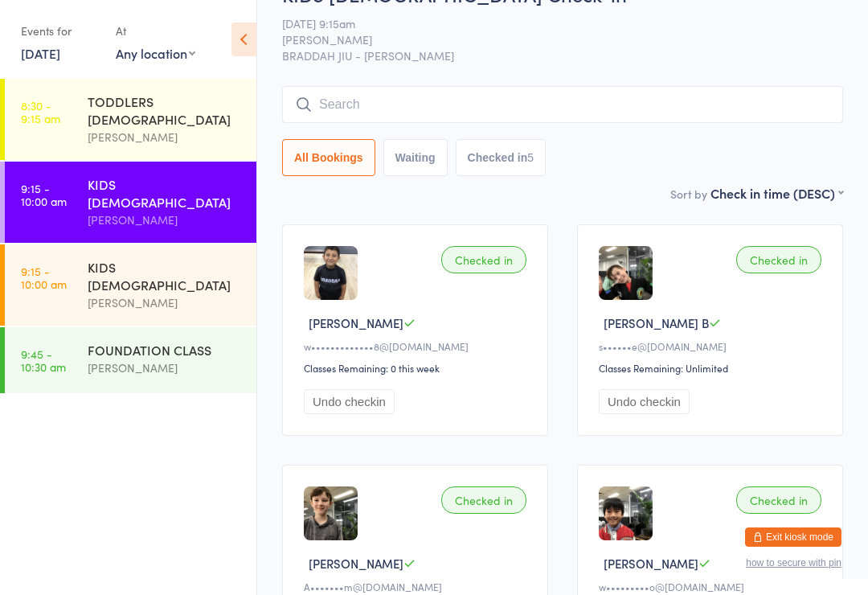
scroll to position [0, 0]
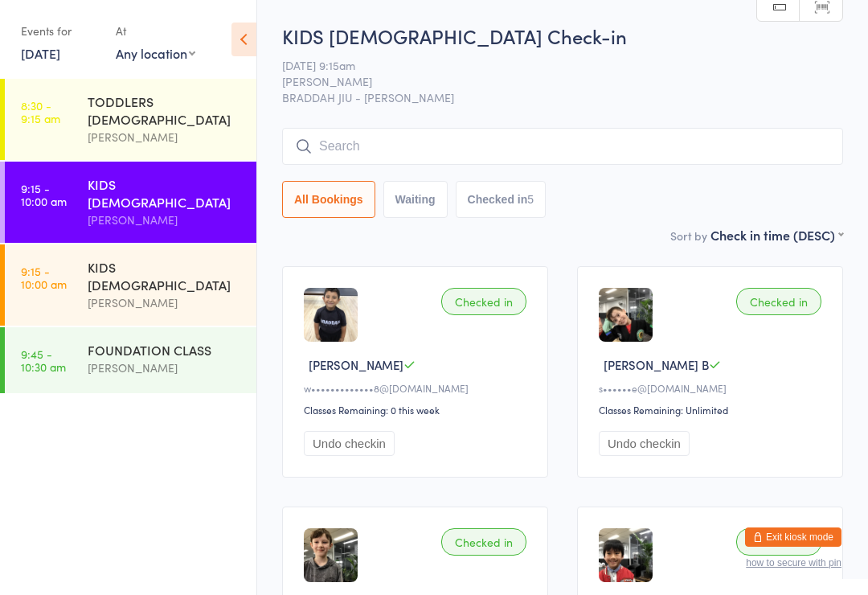
click at [544, 145] on input "search" at bounding box center [562, 146] width 561 height 37
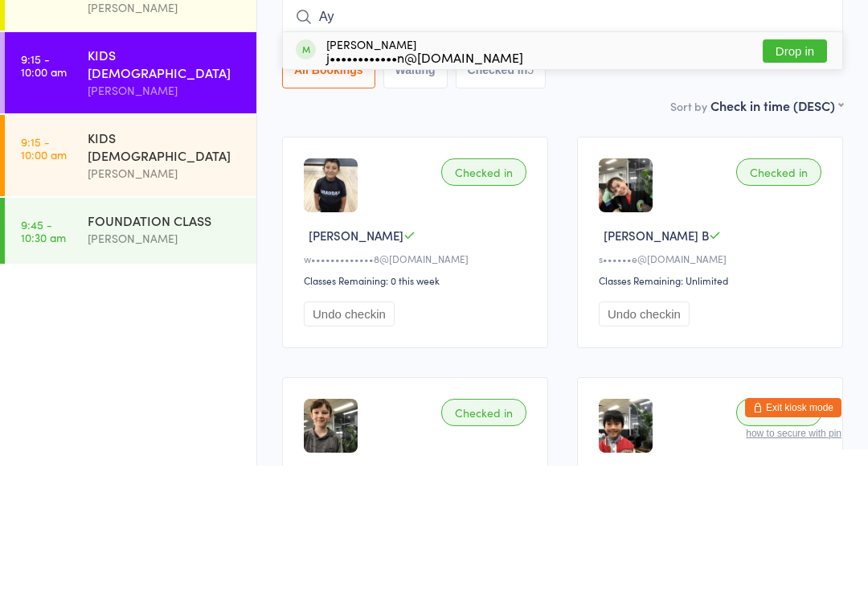
type input "Ay"
click at [820, 169] on button "Drop in" at bounding box center [794, 180] width 64 height 23
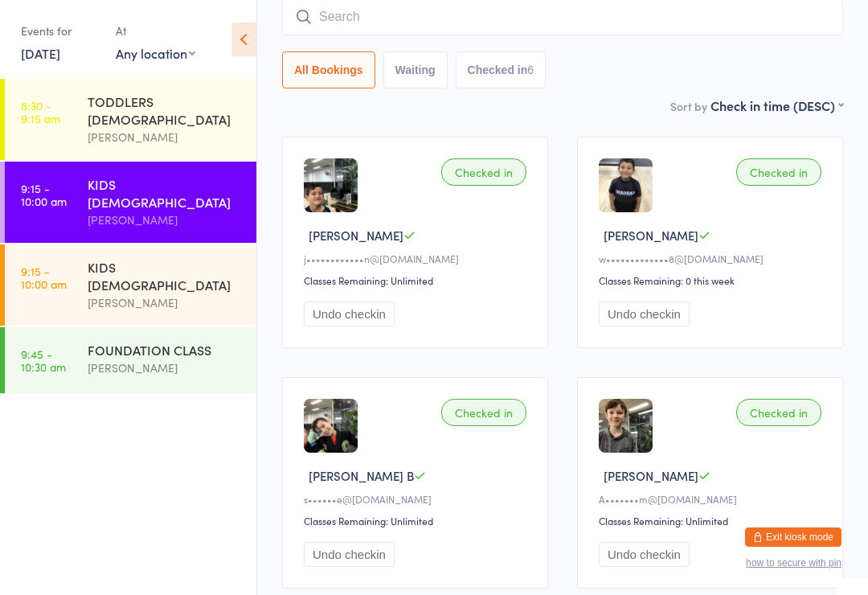
click at [327, 1] on input "search" at bounding box center [562, 16] width 561 height 37
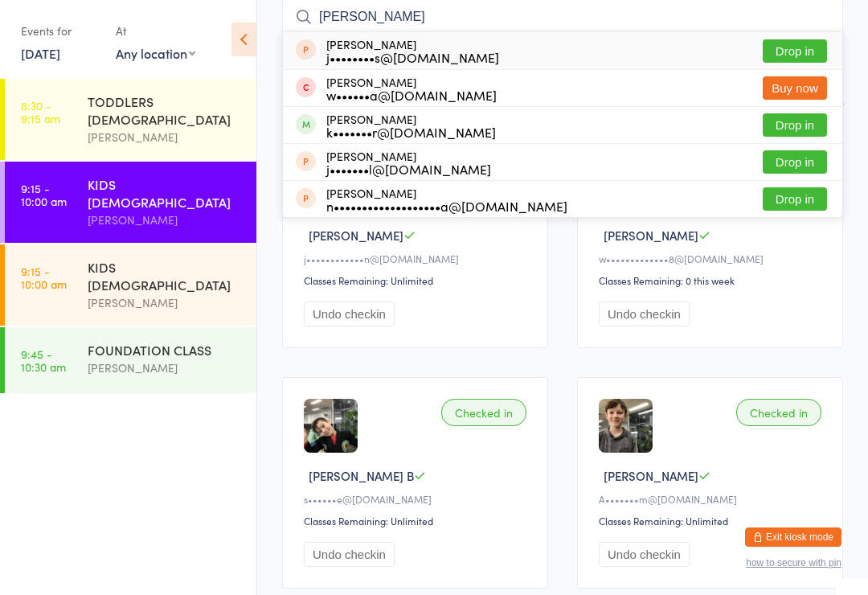
type input "[PERSON_NAME]"
click at [768, 129] on button "Drop in" at bounding box center [794, 124] width 64 height 23
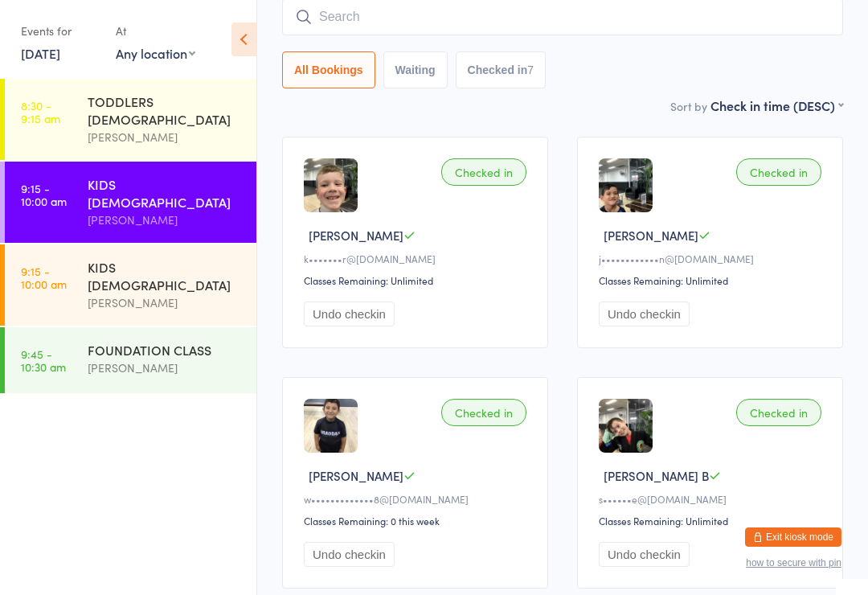
click at [127, 97] on div "TODDLERS [DEMOGRAPHIC_DATA]" at bounding box center [165, 109] width 155 height 35
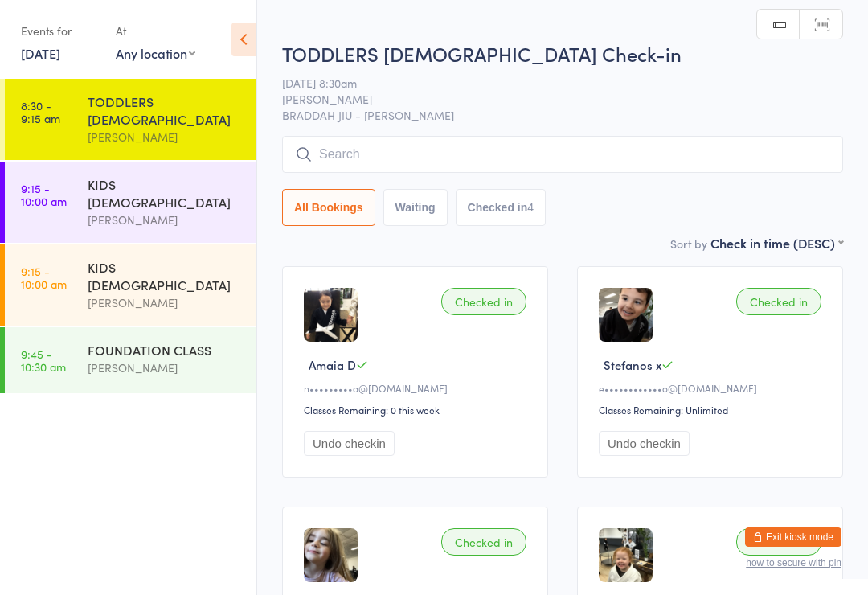
click at [148, 211] on div "[PERSON_NAME]" at bounding box center [165, 220] width 155 height 18
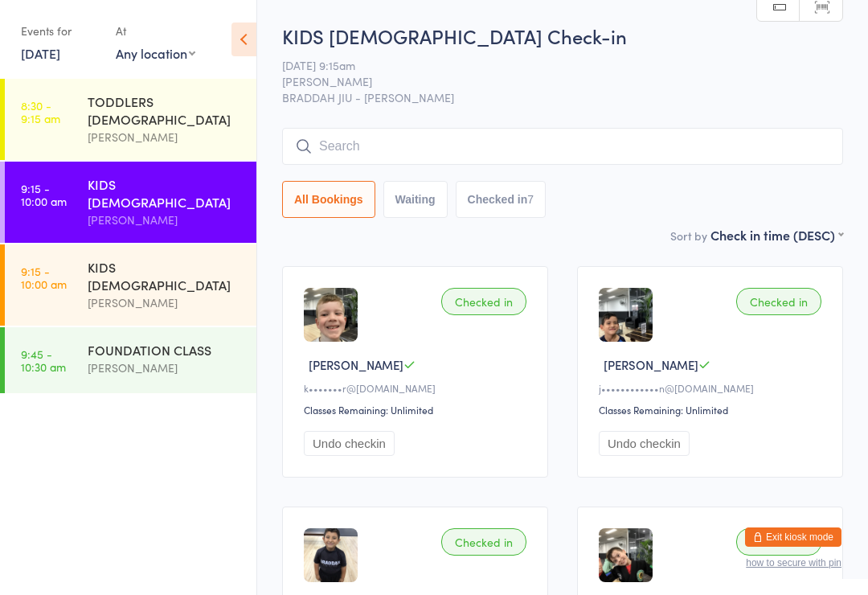
click at [417, 150] on input "search" at bounding box center [562, 146] width 561 height 37
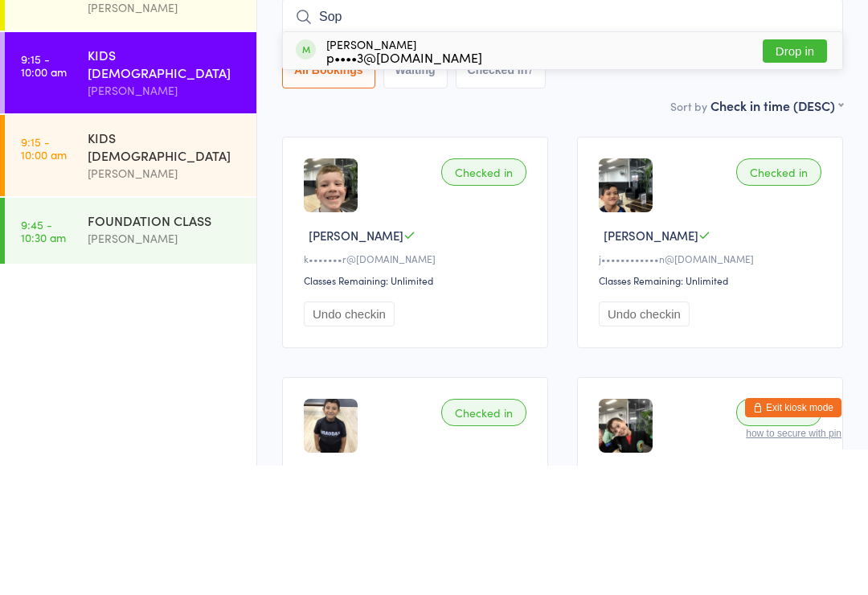
type input "Sop"
click at [790, 169] on button "Drop in" at bounding box center [794, 180] width 64 height 23
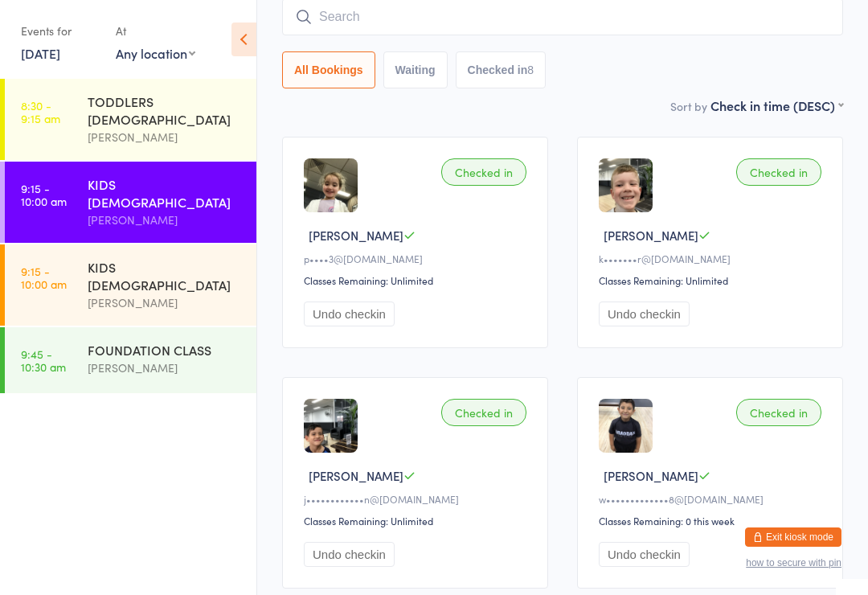
click at [429, 21] on input "search" at bounding box center [562, 16] width 561 height 37
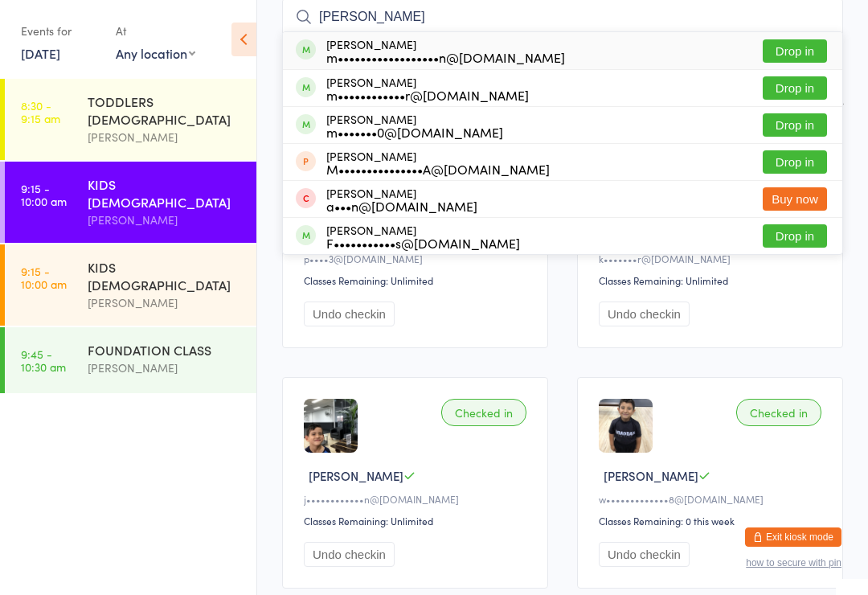
type input "[PERSON_NAME]"
click at [795, 47] on button "Drop in" at bounding box center [794, 50] width 64 height 23
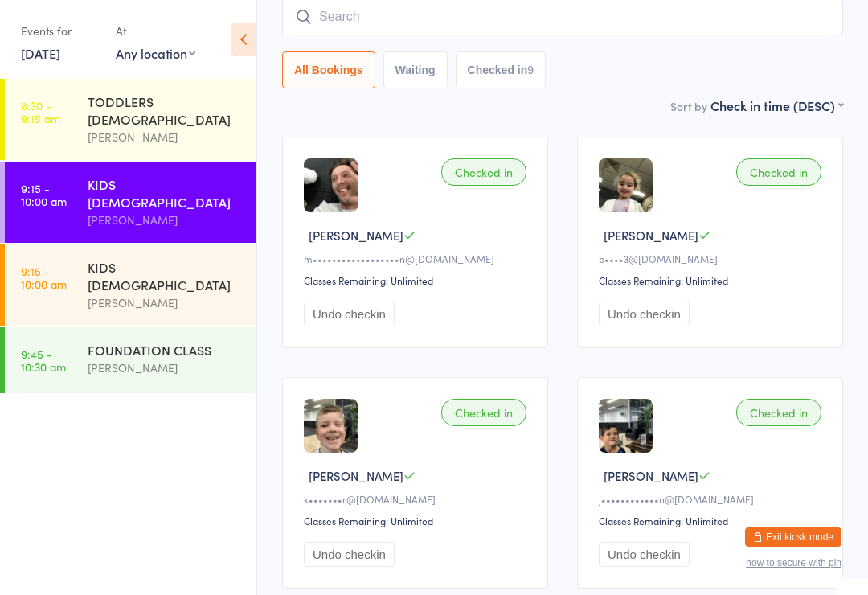
click at [354, 321] on button "Undo checkin" at bounding box center [349, 313] width 91 height 25
click at [144, 341] on div "FOUNDATION CLASS" at bounding box center [165, 350] width 155 height 18
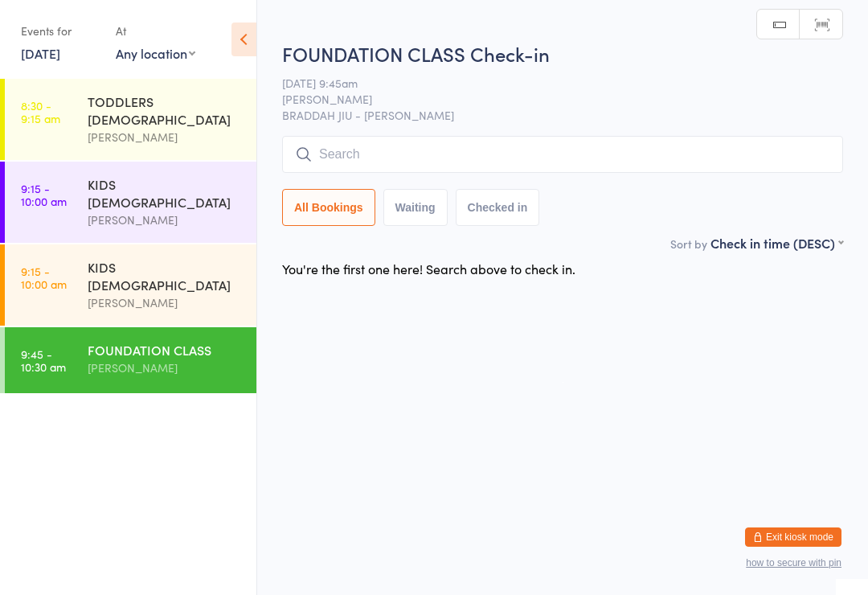
click at [419, 161] on input "search" at bounding box center [562, 154] width 561 height 37
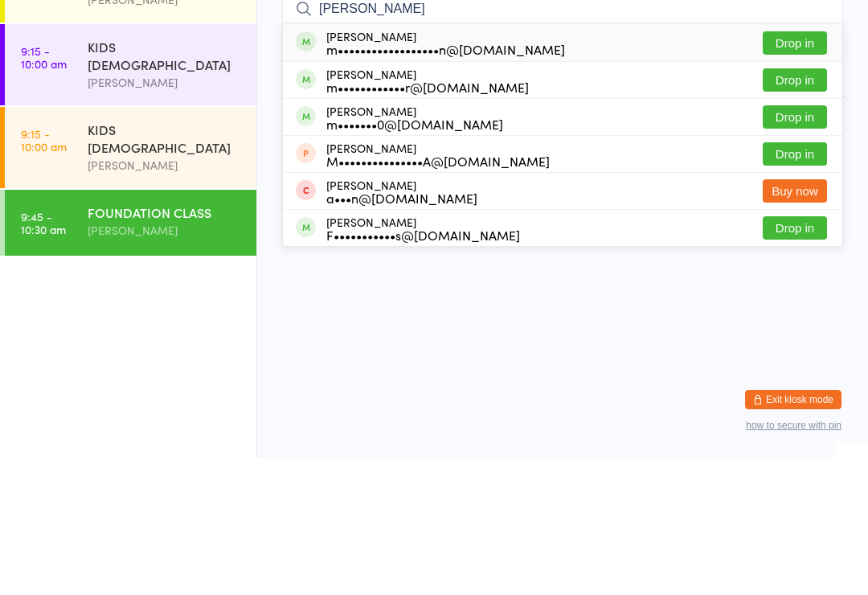
type input "[PERSON_NAME]"
click at [799, 169] on button "Drop in" at bounding box center [794, 180] width 64 height 23
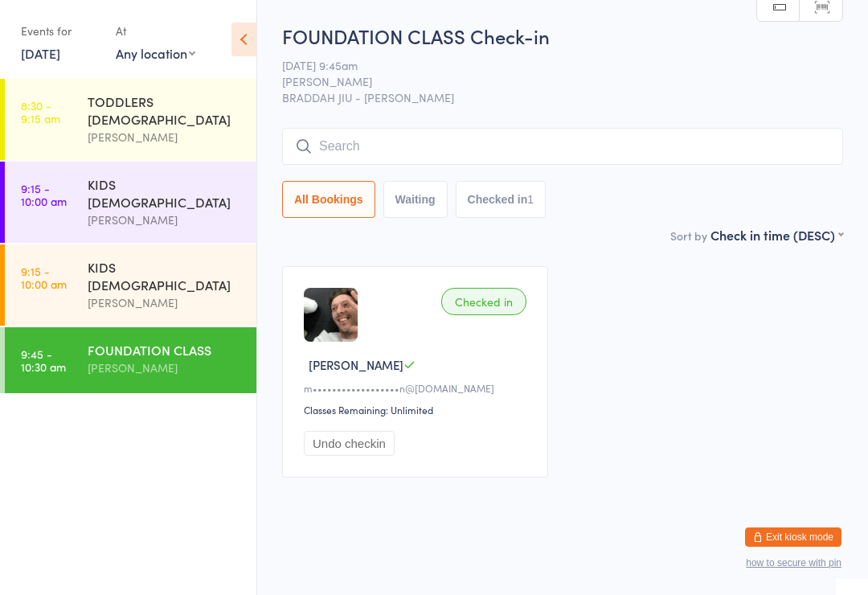
click at [420, 137] on input "search" at bounding box center [562, 146] width 561 height 37
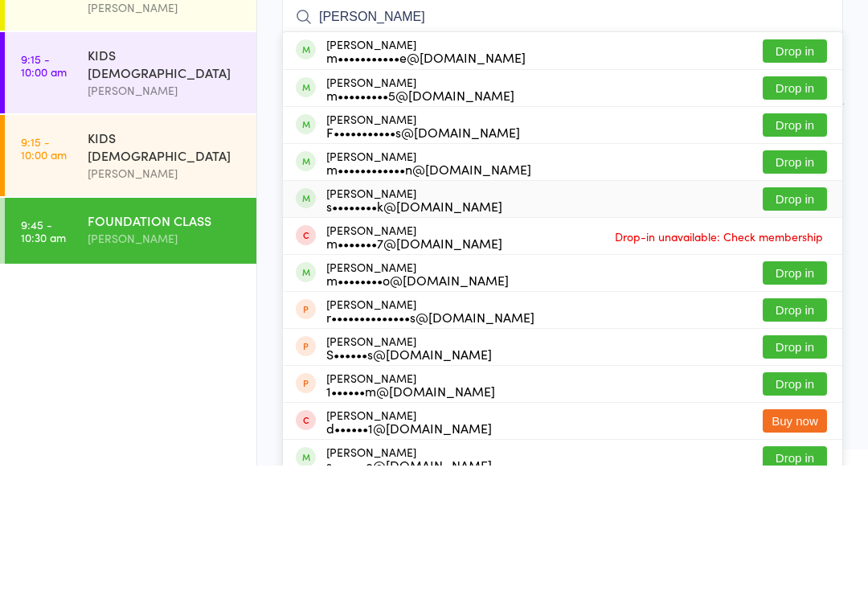
type input "[PERSON_NAME]"
click at [415, 329] on div "s••••••••k@[DOMAIN_NAME]" at bounding box center [414, 335] width 176 height 13
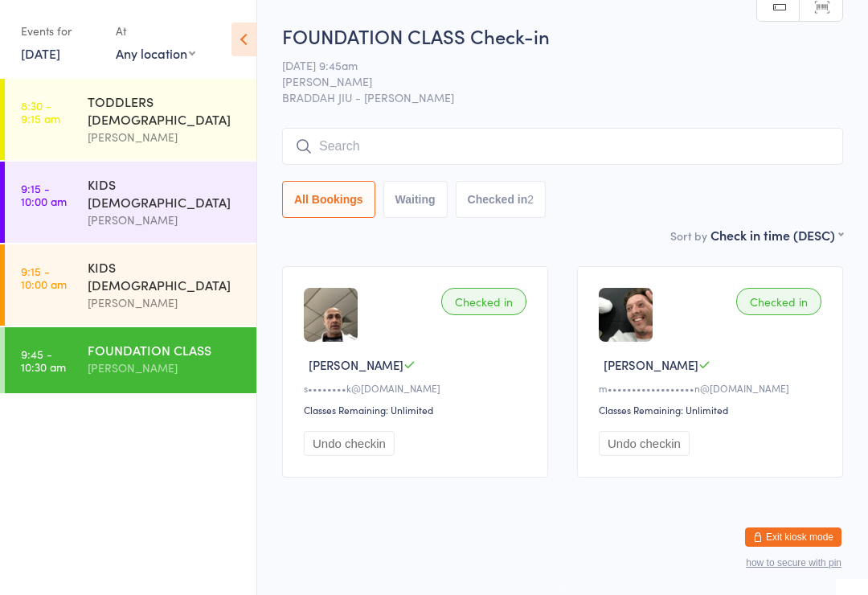
click at [412, 128] on input "search" at bounding box center [562, 146] width 561 height 37
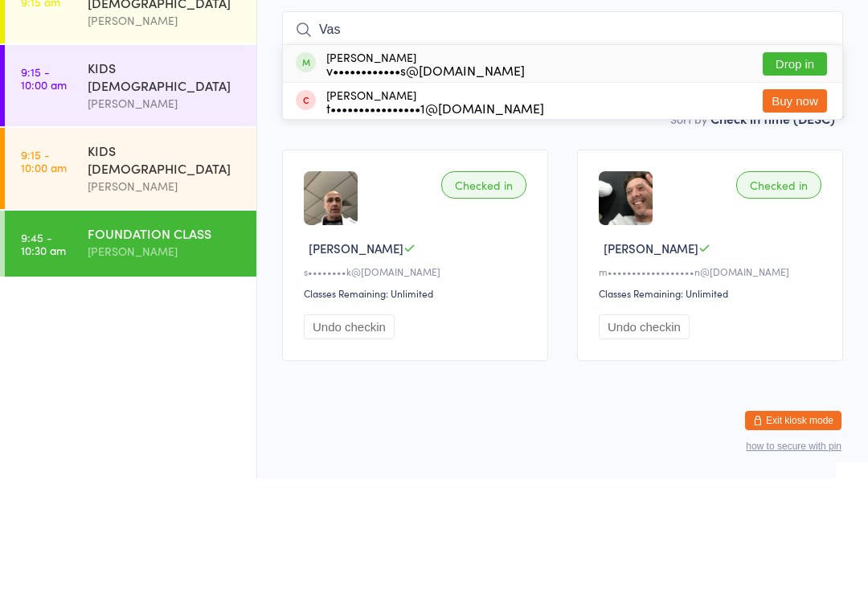
type input "Vas"
click at [801, 169] on button "Drop in" at bounding box center [794, 180] width 64 height 23
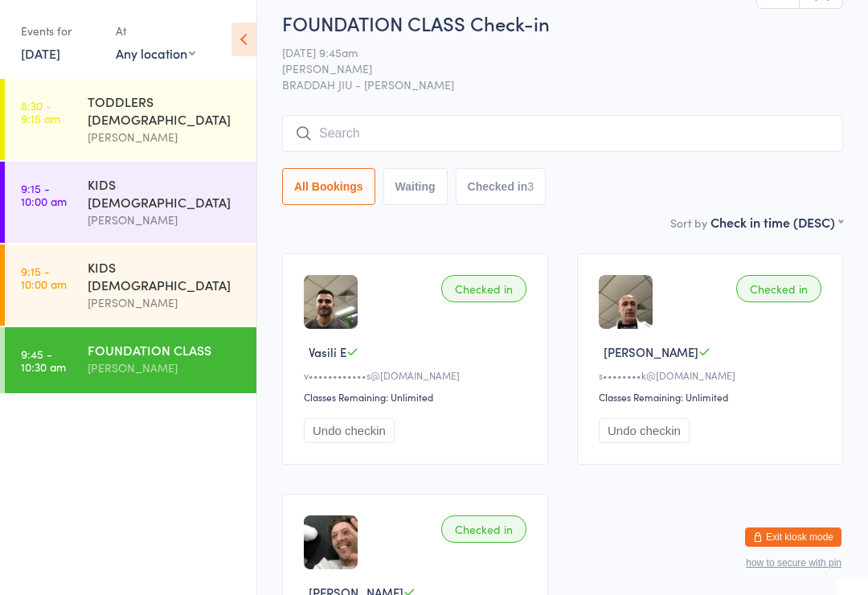
click at [377, 133] on input "search" at bounding box center [562, 133] width 561 height 37
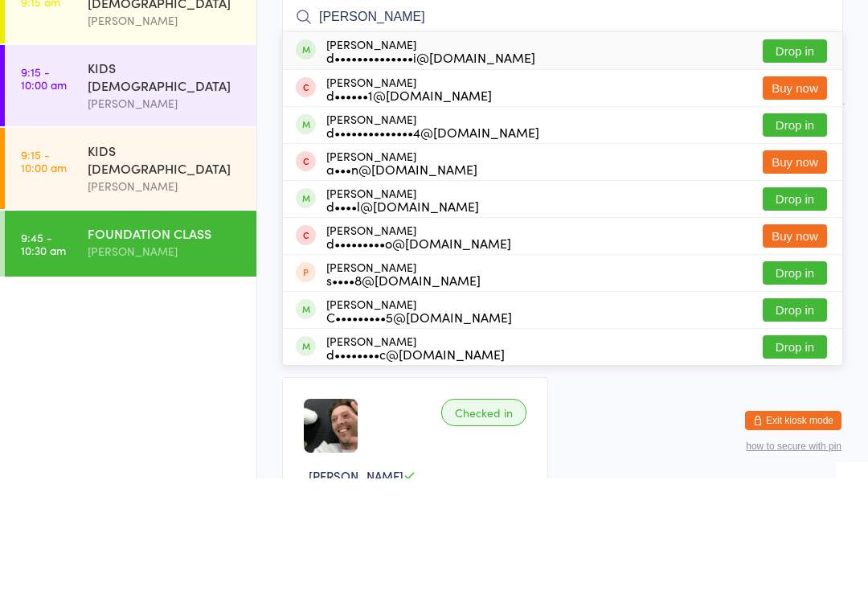
type input "[PERSON_NAME]"
click at [811, 156] on button "Drop in" at bounding box center [794, 167] width 64 height 23
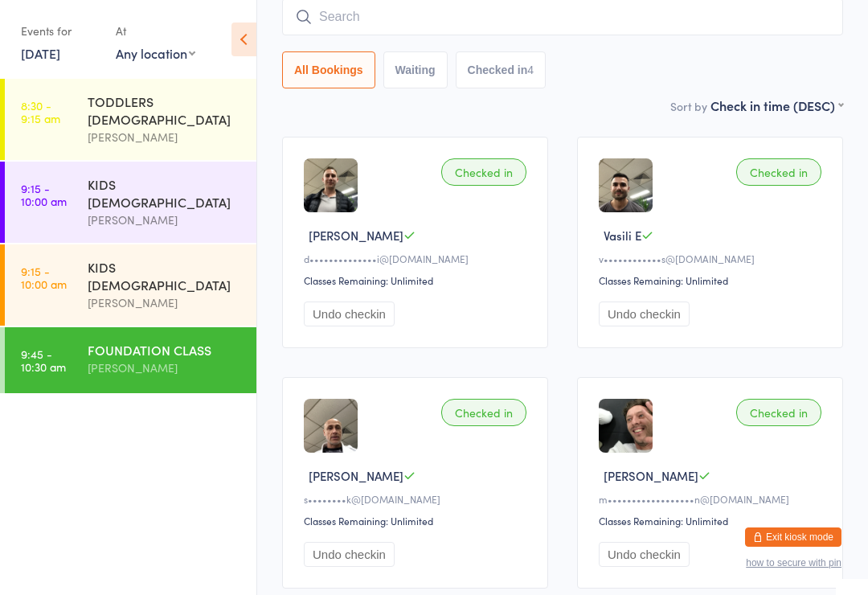
click at [223, 96] on div "TODDLERS [DEMOGRAPHIC_DATA]" at bounding box center [165, 109] width 155 height 35
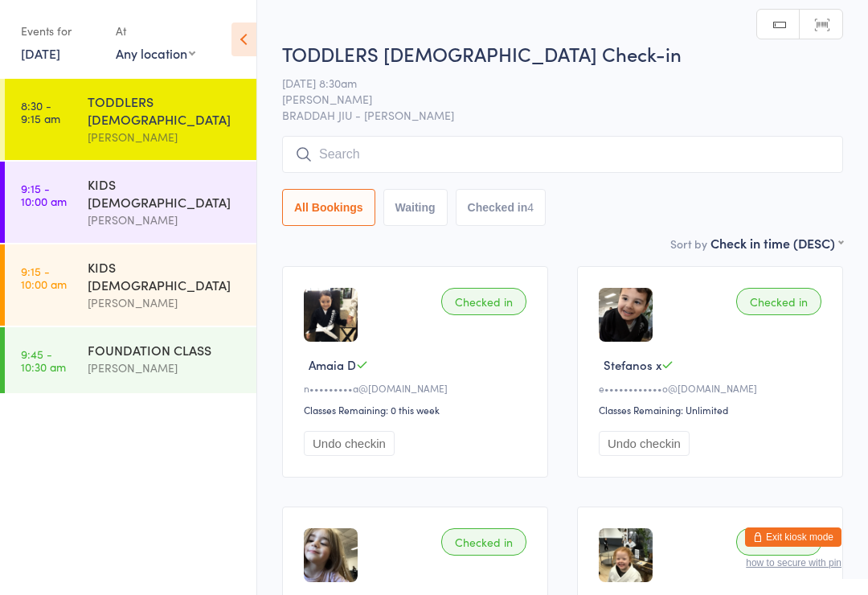
click at [141, 198] on div "KIDS [DEMOGRAPHIC_DATA] [PERSON_NAME]" at bounding box center [172, 201] width 169 height 81
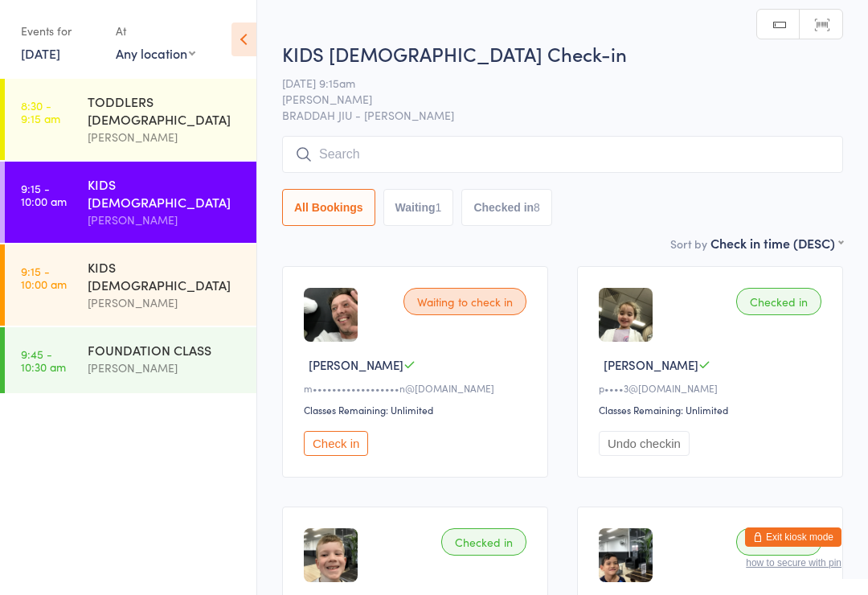
click at [639, 163] on input "search" at bounding box center [562, 154] width 561 height 37
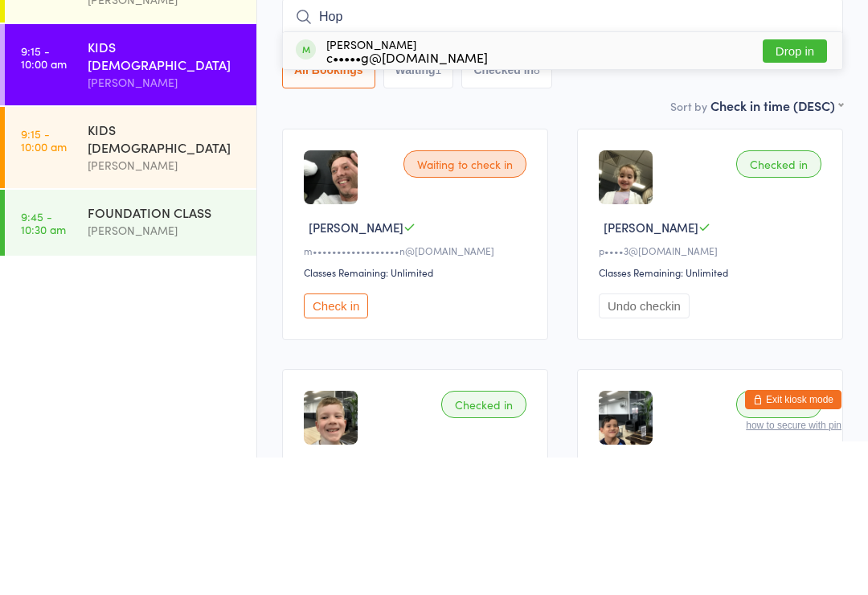
type input "Hop"
click at [807, 177] on button "Drop in" at bounding box center [794, 188] width 64 height 23
